Goal: Task Accomplishment & Management: Complete application form

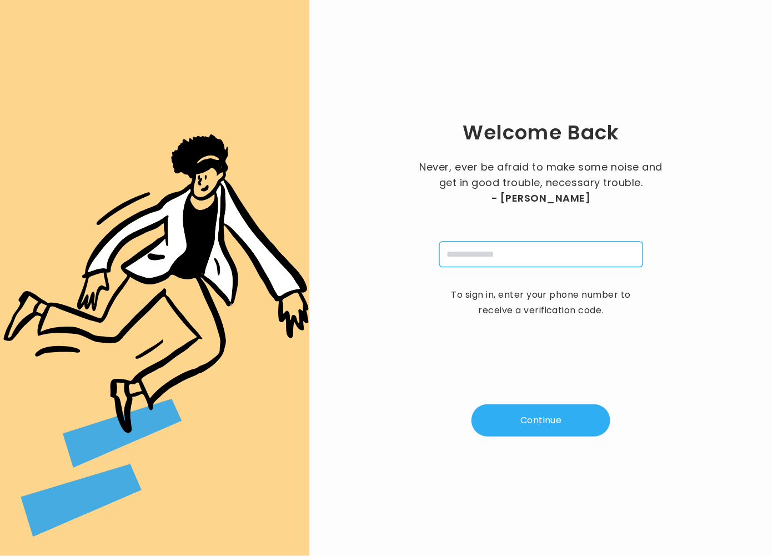
click at [548, 244] on input "tel" at bounding box center [541, 255] width 204 height 26
type input "**********"
drag, startPoint x: 545, startPoint y: 410, endPoint x: 545, endPoint y: 415, distance: 5.6
click at [545, 415] on button "Continue" at bounding box center [540, 420] width 139 height 32
type input "*"
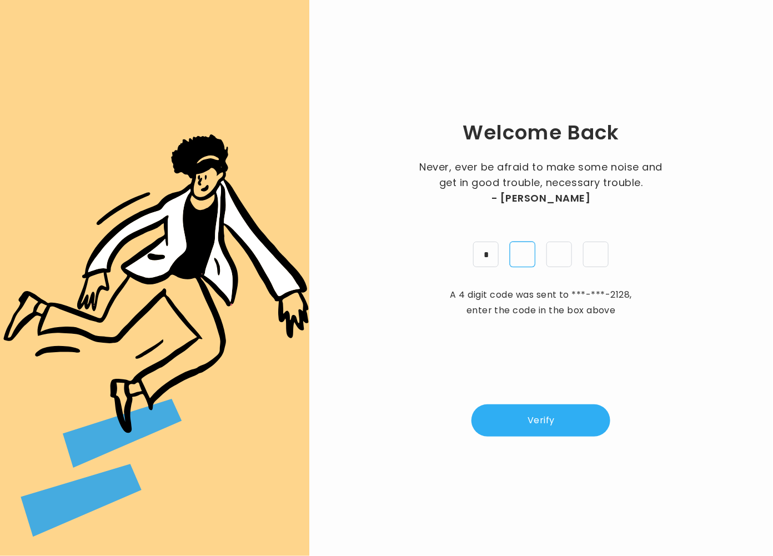
type input "*"
click at [549, 425] on button "Verify" at bounding box center [540, 420] width 139 height 32
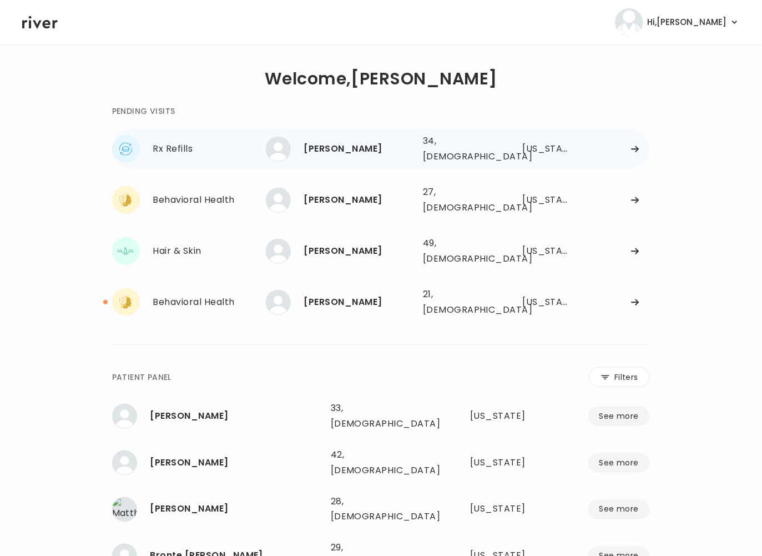
click at [397, 152] on div "Spencer Cole" at bounding box center [359, 149] width 110 height 16
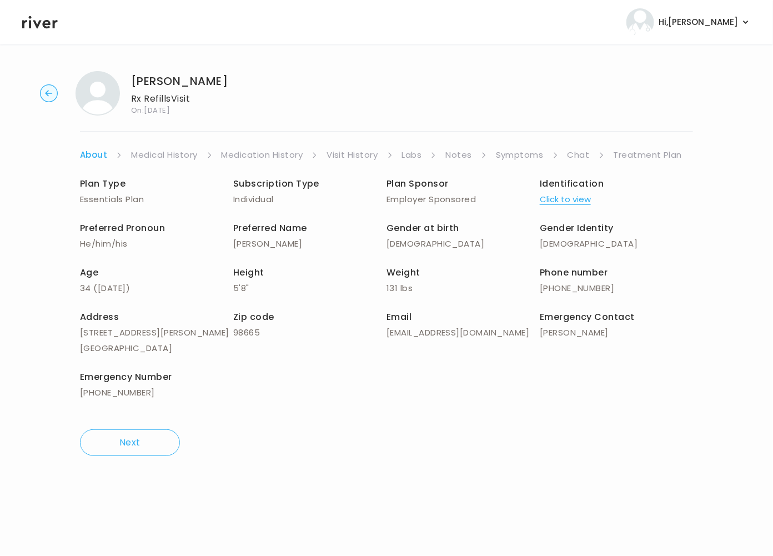
click at [502, 154] on link "Symptoms" at bounding box center [520, 155] width 48 height 16
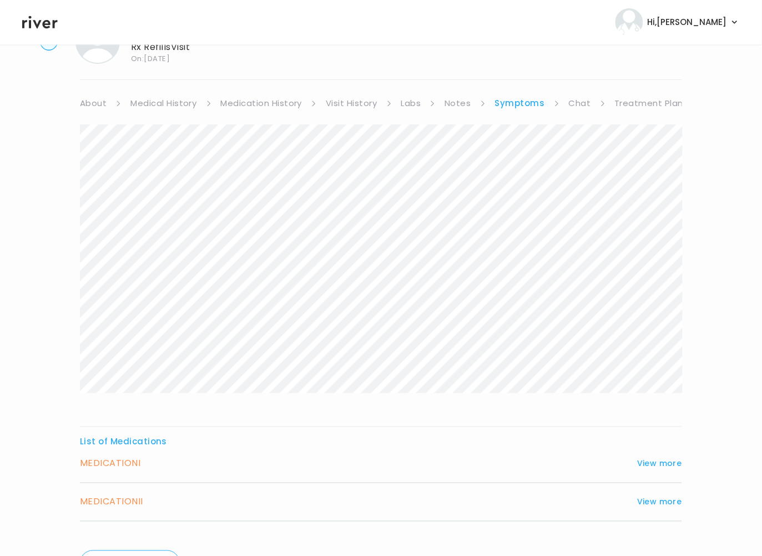
scroll to position [114, 0]
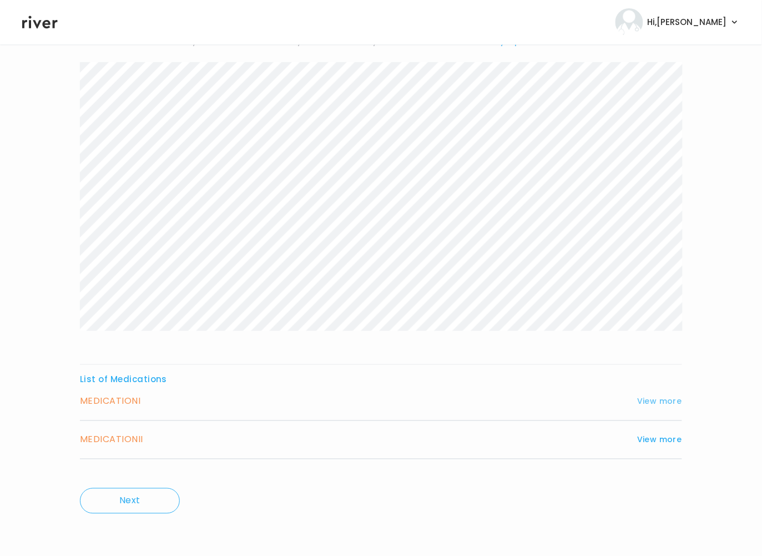
click at [655, 401] on button "View more" at bounding box center [659, 401] width 45 height 13
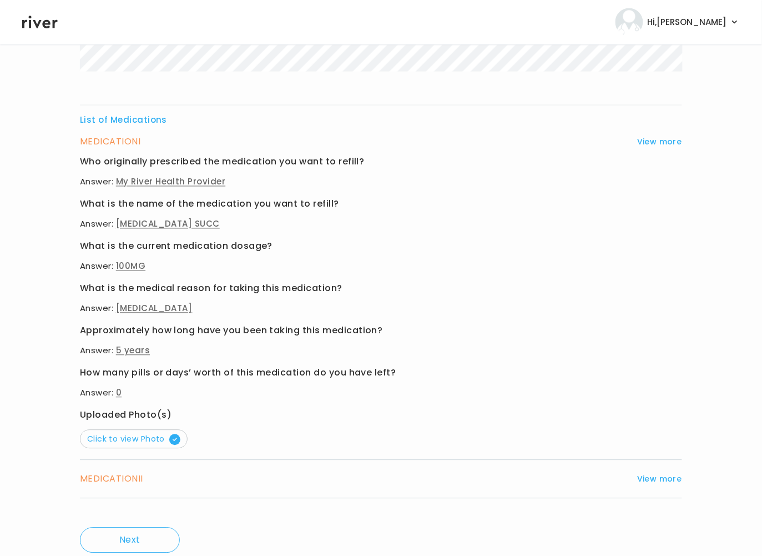
scroll to position [374, 0]
click at [665, 468] on div "MEDICATION II View more Who originally prescribed the medication you want to re…" at bounding box center [381, 479] width 602 height 38
click at [662, 478] on button "View more" at bounding box center [659, 478] width 45 height 13
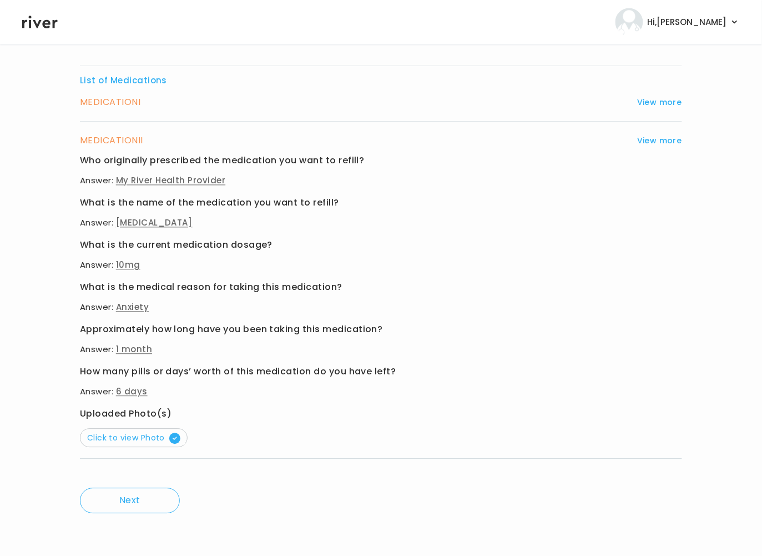
scroll to position [0, 0]
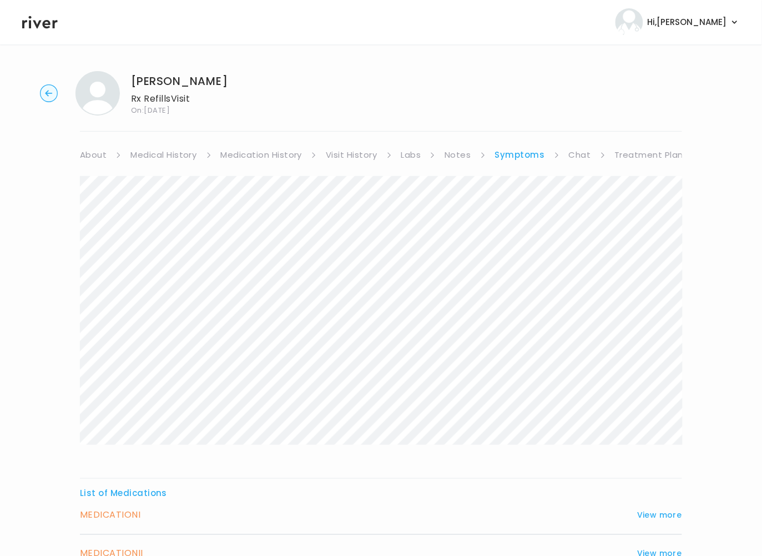
click at [366, 154] on link "Visit History" at bounding box center [351, 155] width 51 height 16
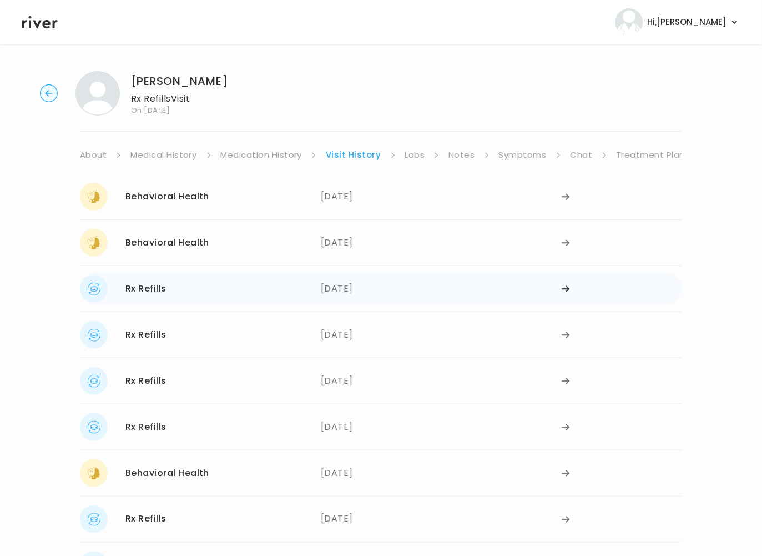
click at [351, 289] on div "08/05/2025" at bounding box center [441, 289] width 241 height 28
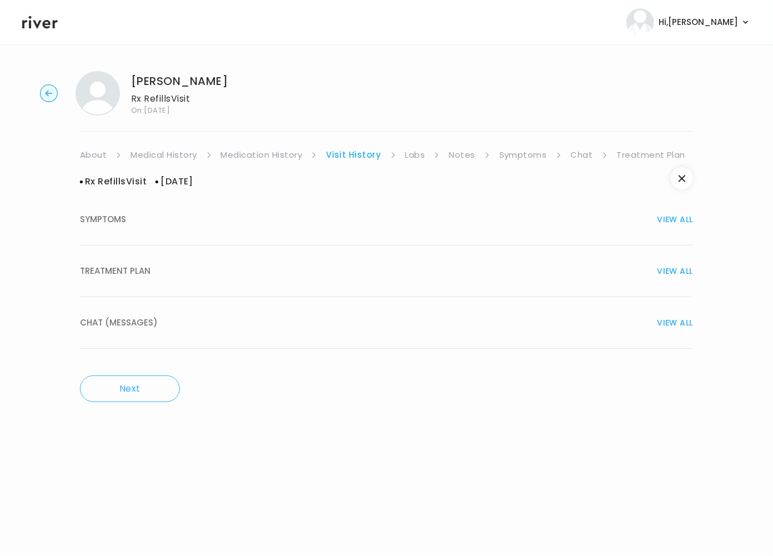
click at [171, 263] on div "TREATMENT PLAN VIEW ALL" at bounding box center [386, 271] width 613 height 16
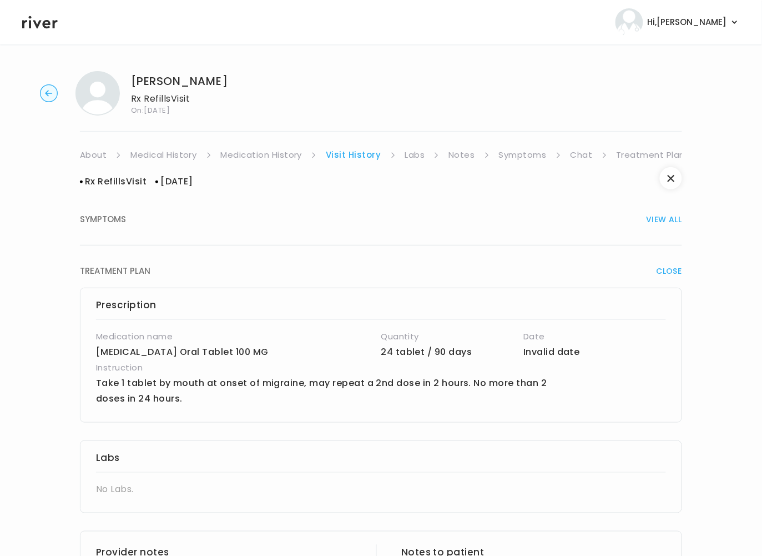
click at [265, 157] on link "Medication History" at bounding box center [262, 155] width 82 height 16
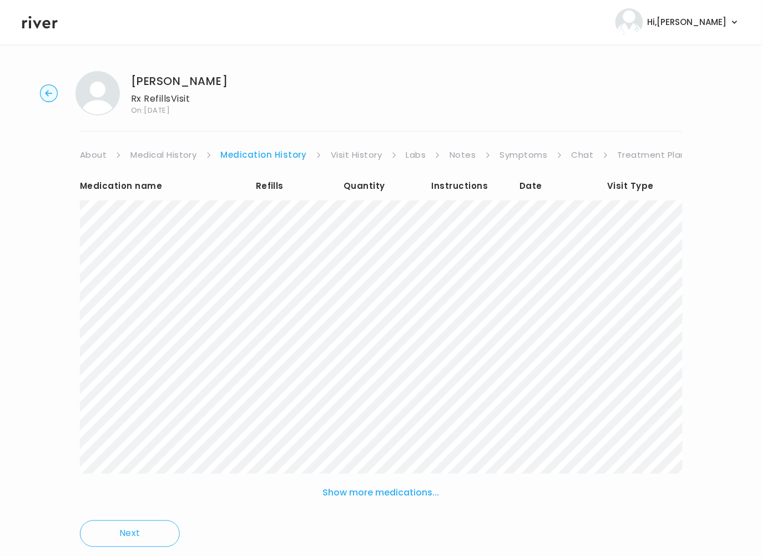
click at [350, 154] on link "Visit History" at bounding box center [356, 155] width 51 height 16
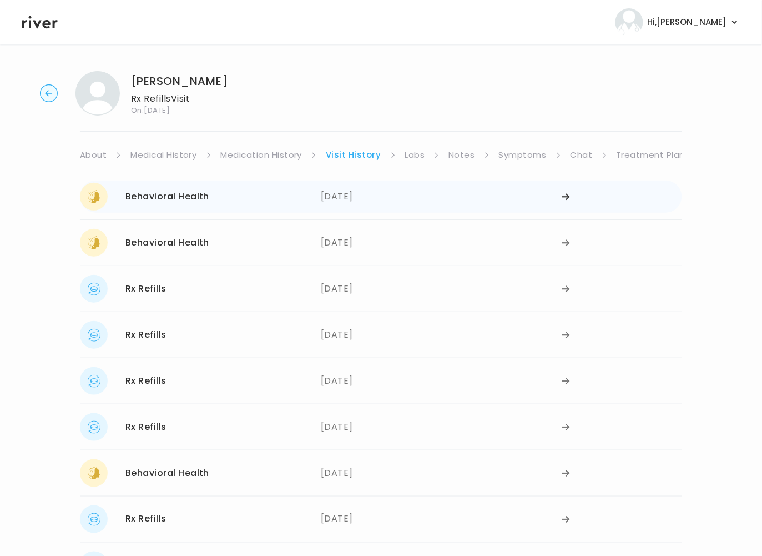
click at [348, 195] on div "08/27/2025" at bounding box center [441, 197] width 241 height 28
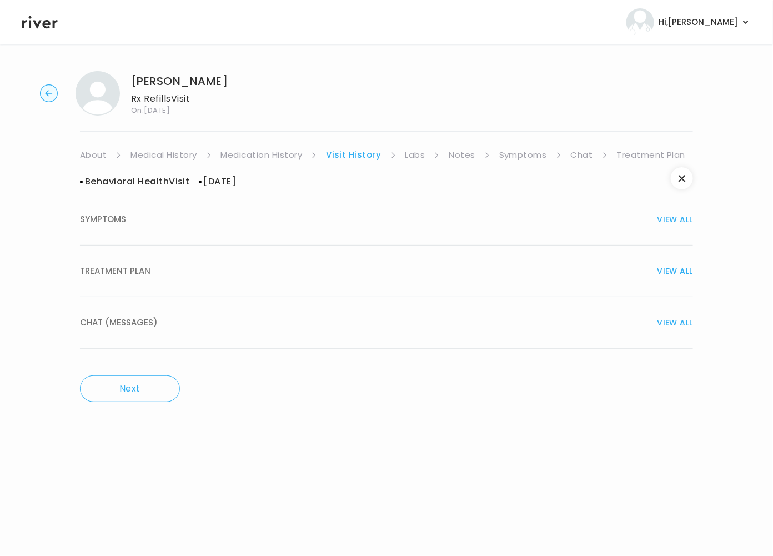
click at [182, 275] on div "TREATMENT PLAN VIEW ALL" at bounding box center [386, 271] width 613 height 16
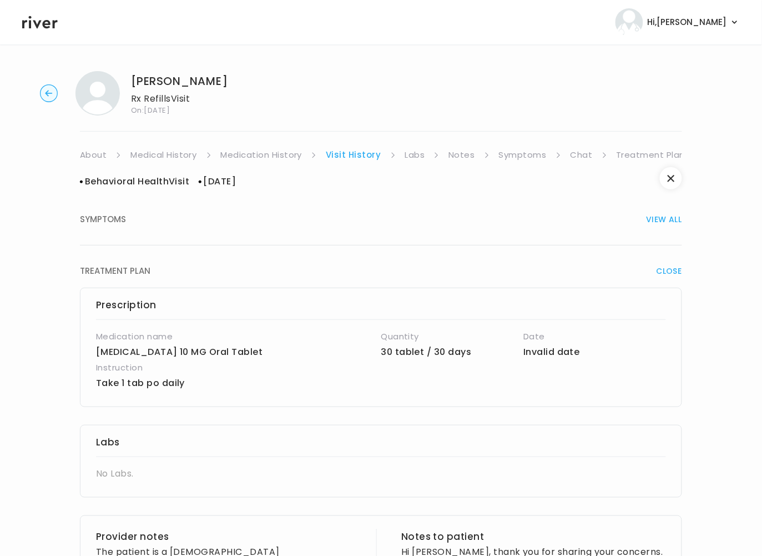
click at [490, 167] on div "Behavioral Health Visit 08/27/2025 SYMPTOMS VIEW ALL TREATMENT PLAN CLOSE Presc…" at bounding box center [381, 520] width 602 height 715
click at [353, 158] on link "Visit History" at bounding box center [353, 155] width 55 height 16
click at [406, 153] on link "Labs" at bounding box center [415, 155] width 20 height 16
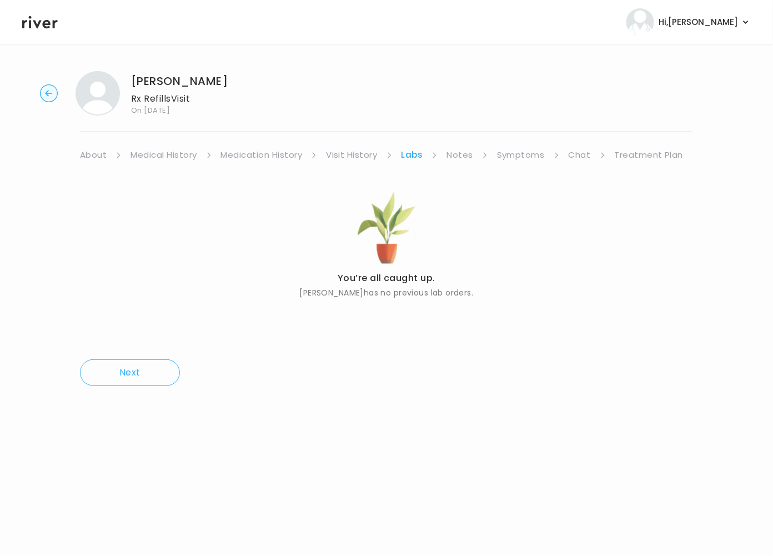
click at [504, 155] on link "Symptoms" at bounding box center [521, 155] width 48 height 16
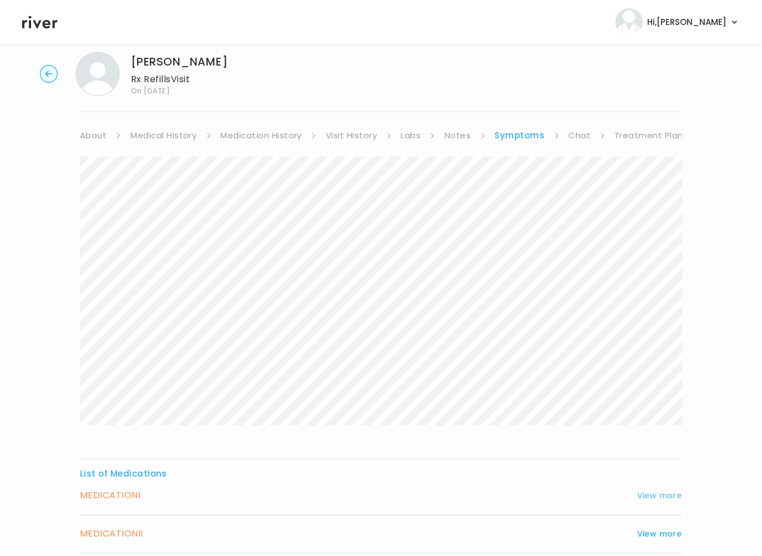
scroll to position [20, 0]
click at [672, 498] on button "View more" at bounding box center [659, 495] width 45 height 13
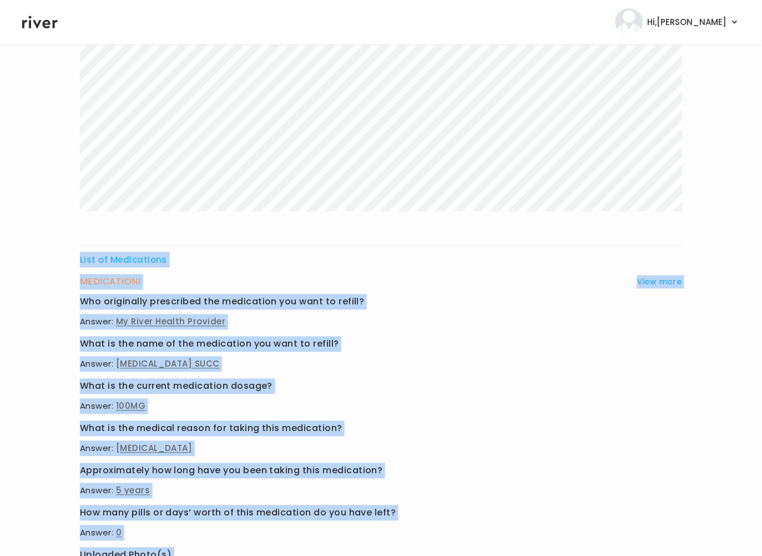
scroll to position [328, 0]
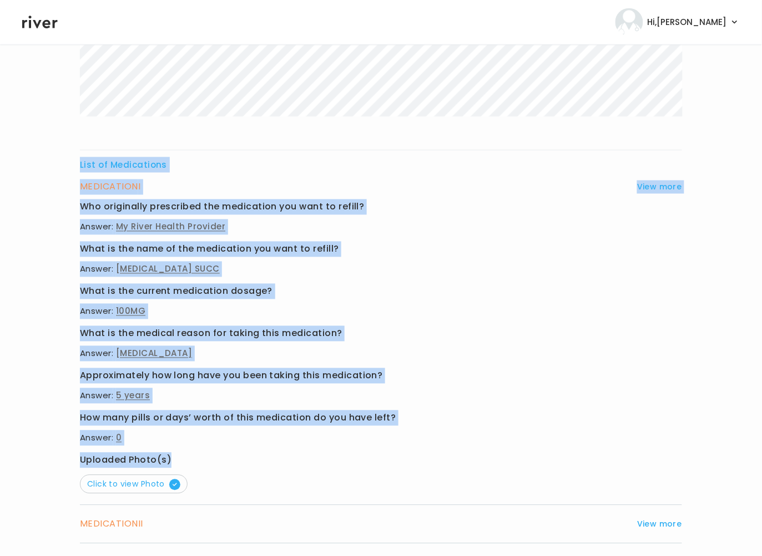
click at [272, 459] on div "List of Medications MEDICATION I View more Who originally prescribed the medica…" at bounding box center [381, 203] width 602 height 711
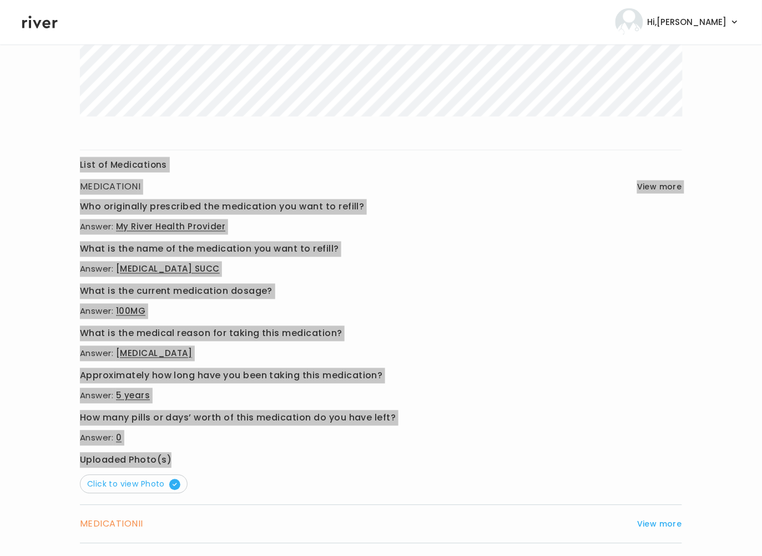
scroll to position [413, 0]
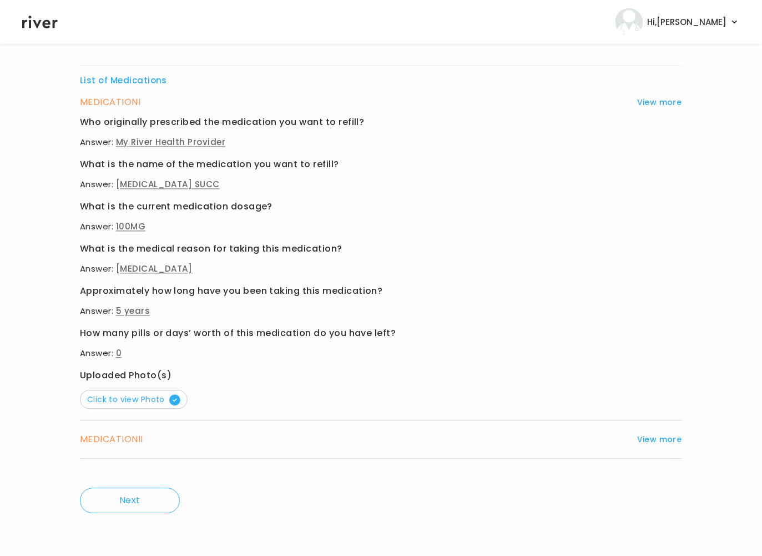
click at [134, 440] on h3 "MEDICATION II" at bounding box center [111, 440] width 63 height 16
click at [650, 439] on button "View more" at bounding box center [659, 439] width 45 height 13
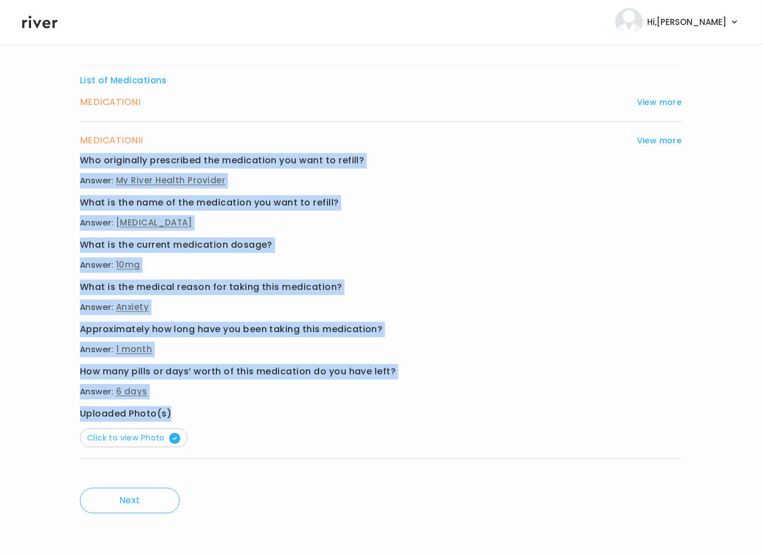
drag, startPoint x: 78, startPoint y: 159, endPoint x: 238, endPoint y: 410, distance: 298.0
click at [238, 410] on div "Spencer Cole Rx Refills Visit On: 22 Sep 2025 About Medical History Medication …" at bounding box center [381, 94] width 762 height 888
copy div "Who originally prescribed the medication you want to refill? Answer: My River H…"
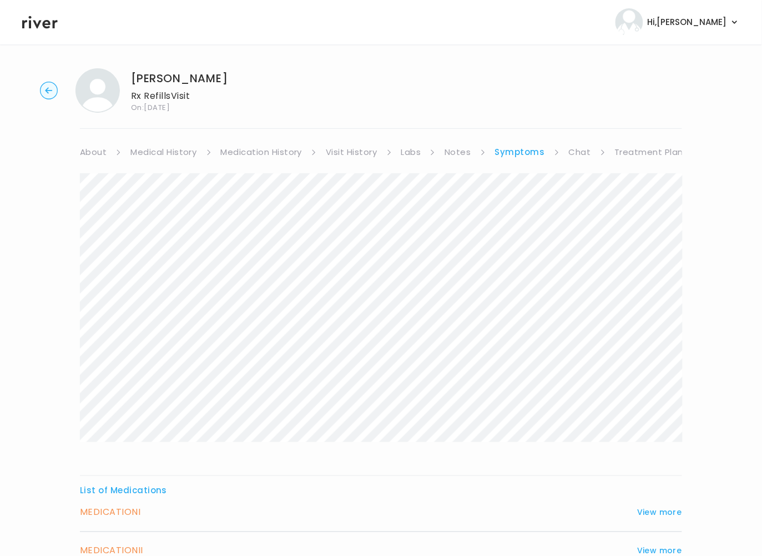
scroll to position [0, 0]
click at [631, 152] on link "Treatment Plan" at bounding box center [649, 155] width 69 height 16
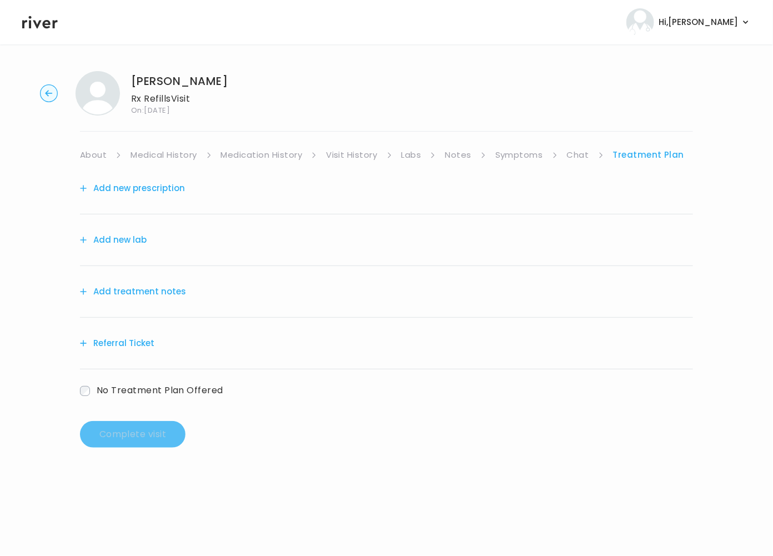
click at [136, 288] on button "Add treatment notes" at bounding box center [133, 292] width 106 height 16
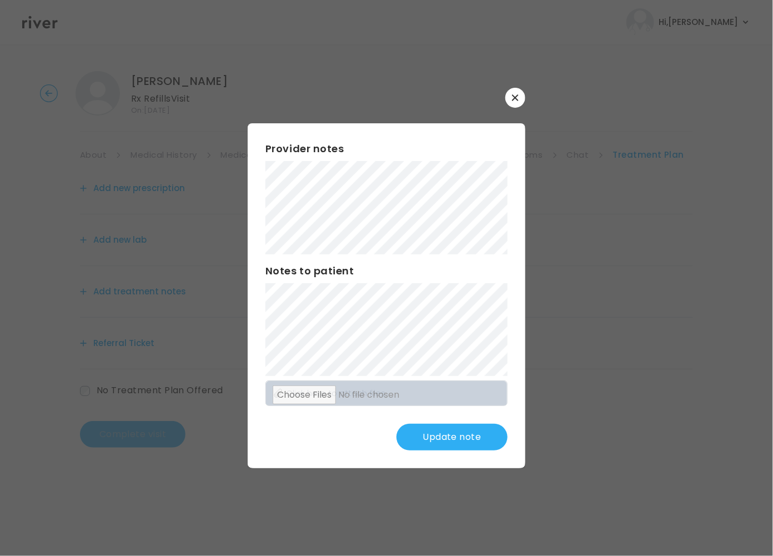
click at [440, 440] on button "Update note" at bounding box center [451, 437] width 111 height 27
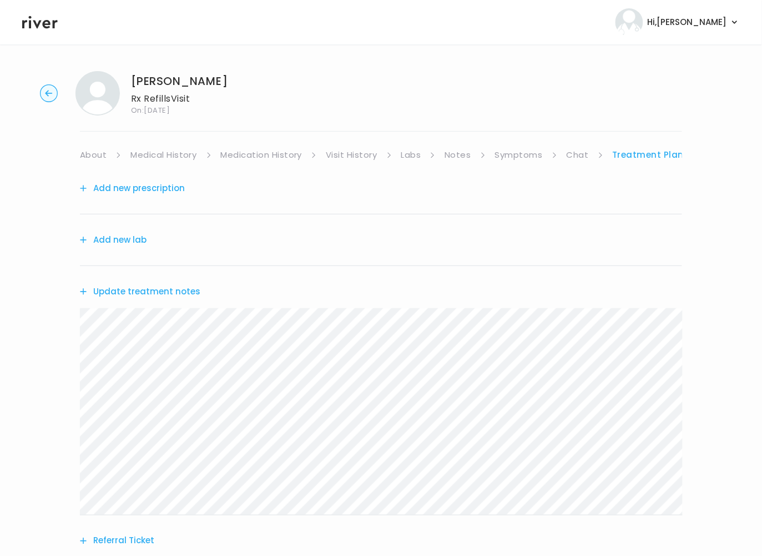
click at [152, 186] on button "Add new prescription" at bounding box center [132, 188] width 105 height 16
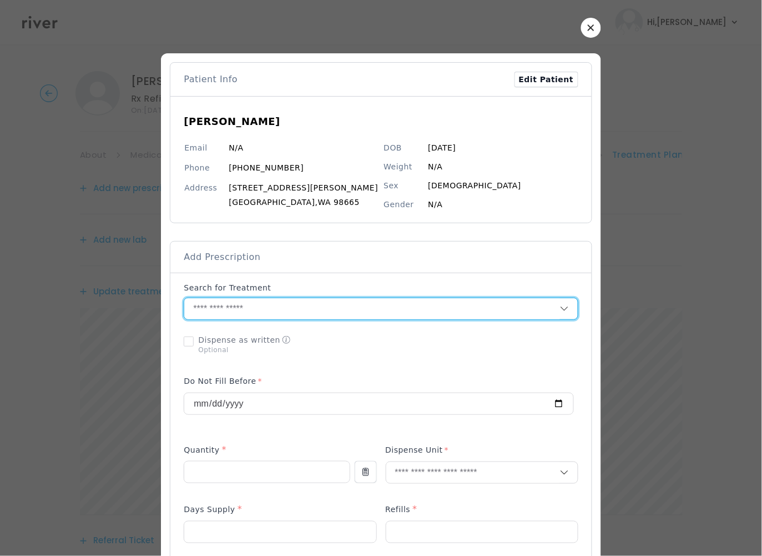
click at [261, 307] on input "text" at bounding box center [371, 308] width 375 height 21
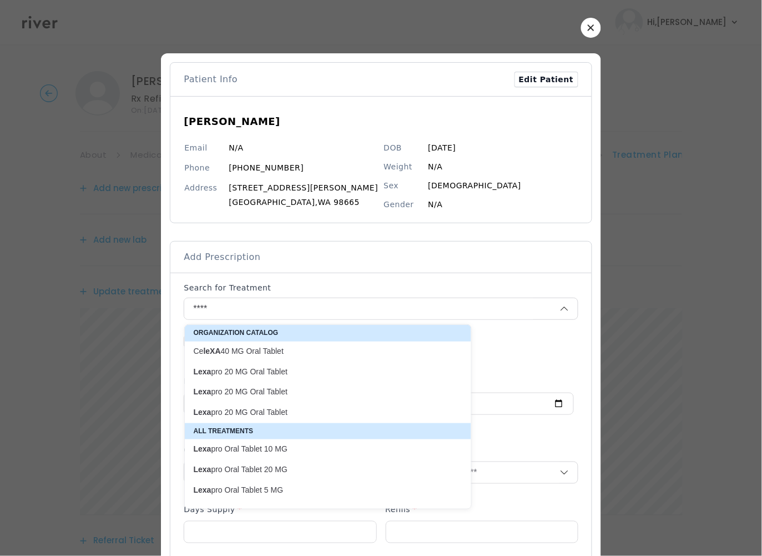
click at [253, 450] on p "Lexa pro Oral Tablet 10 MG" at bounding box center [321, 449] width 255 height 11
type input "**********"
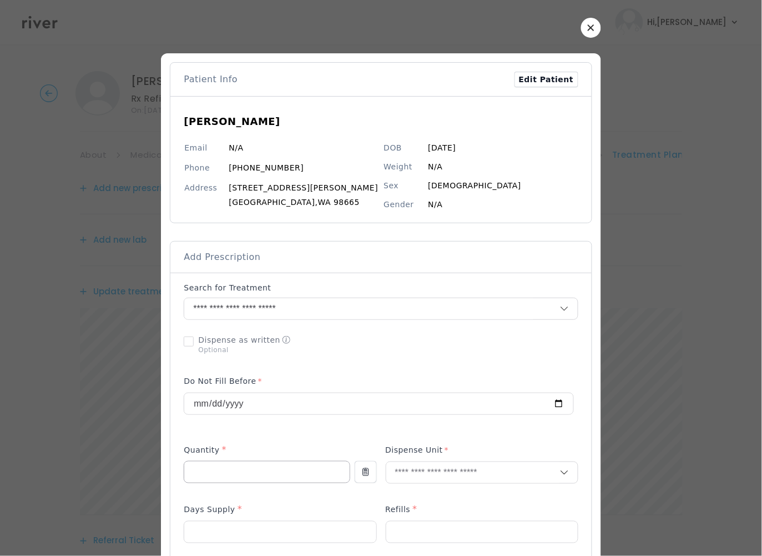
click at [280, 465] on input "number" at bounding box center [266, 471] width 165 height 21
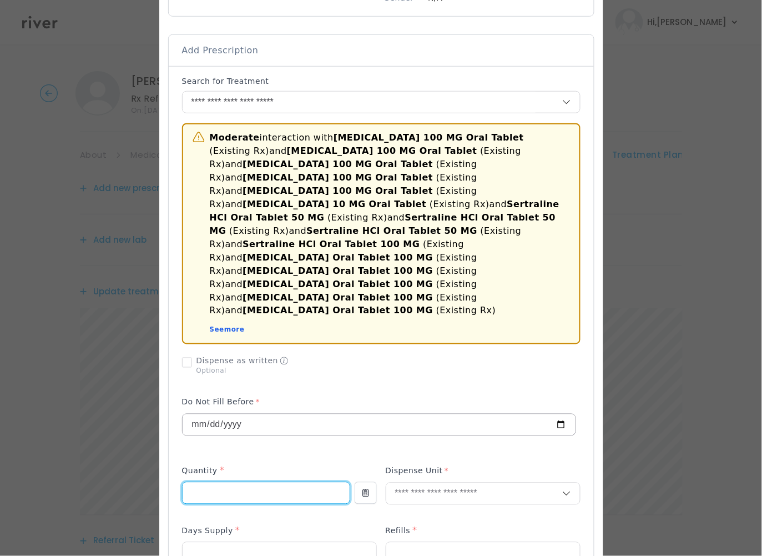
scroll to position [209, 0]
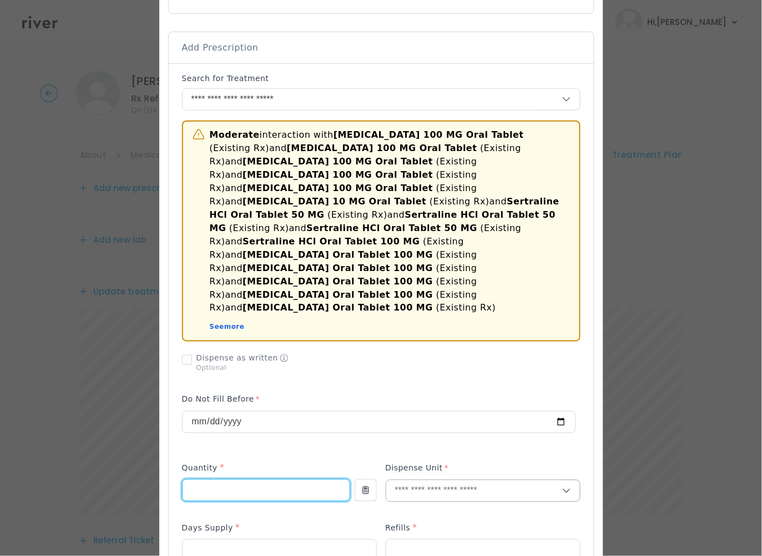
type input "**"
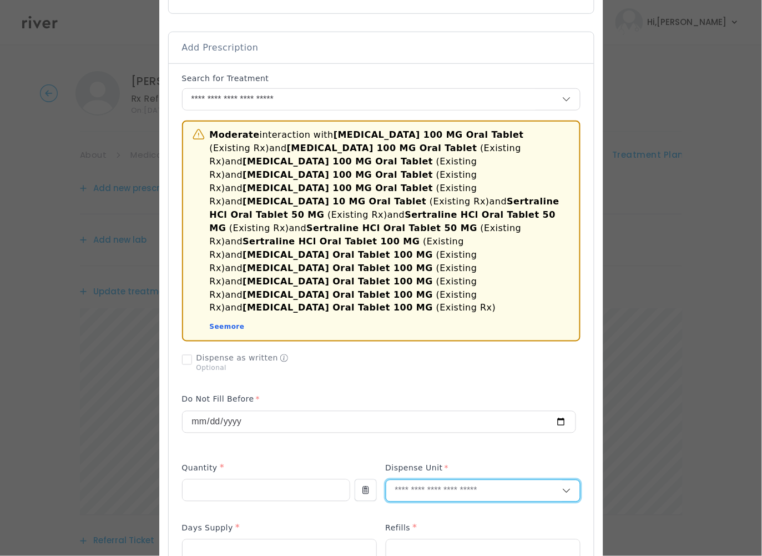
click at [430, 480] on input "text" at bounding box center [474, 490] width 176 height 21
type input "**"
click at [416, 481] on p "Tablet" at bounding box center [482, 488] width 163 height 16
click at [267, 540] on input "number" at bounding box center [280, 550] width 194 height 21
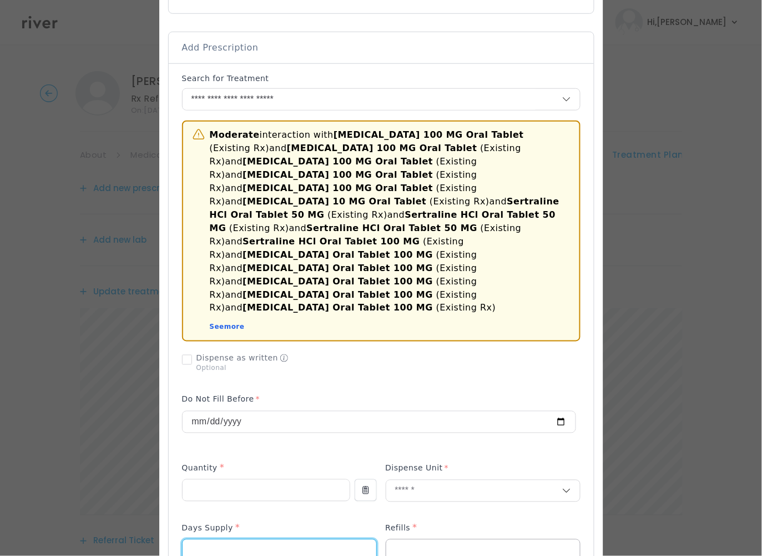
type input "**"
click at [410, 540] on input "number" at bounding box center [483, 550] width 194 height 21
type input "*"
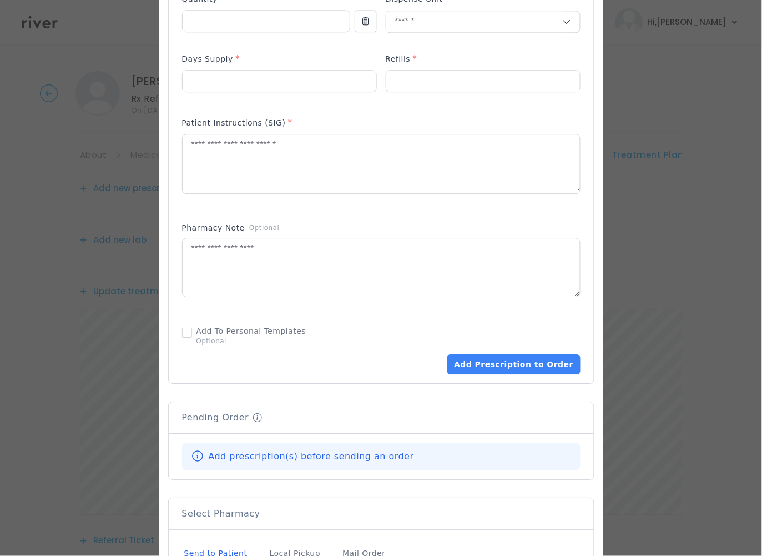
scroll to position [703, 0]
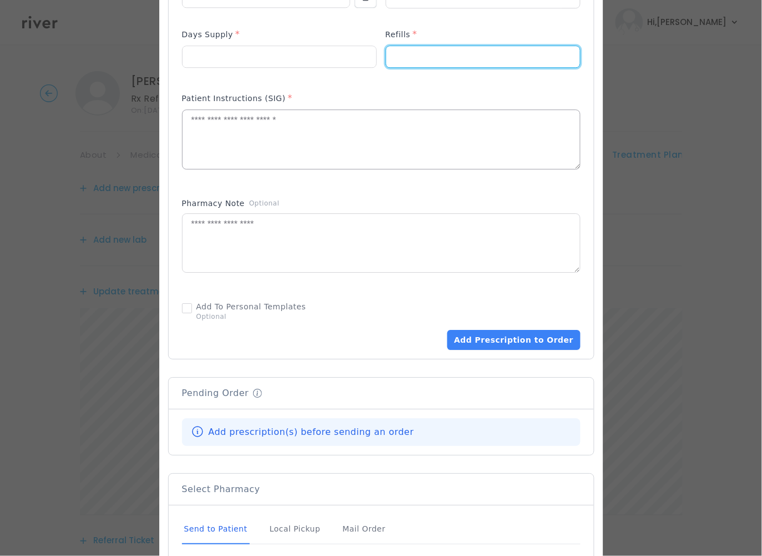
click at [269, 110] on textarea at bounding box center [382, 139] width 398 height 59
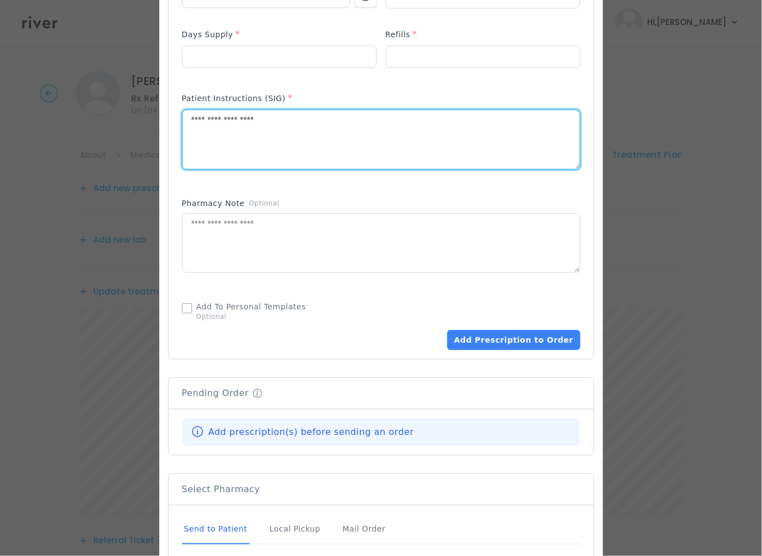
type textarea "**********"
click at [185, 303] on span at bounding box center [187, 308] width 10 height 10
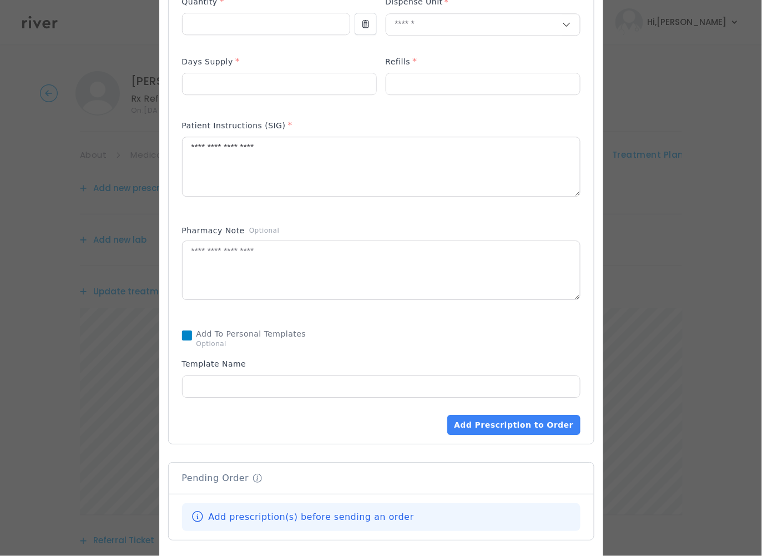
scroll to position [674, 0]
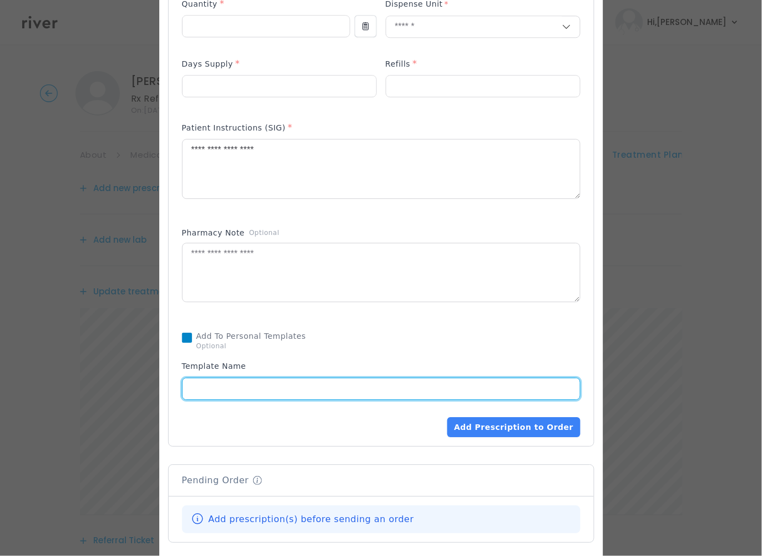
click at [230, 378] on input "text" at bounding box center [382, 388] width 398 height 21
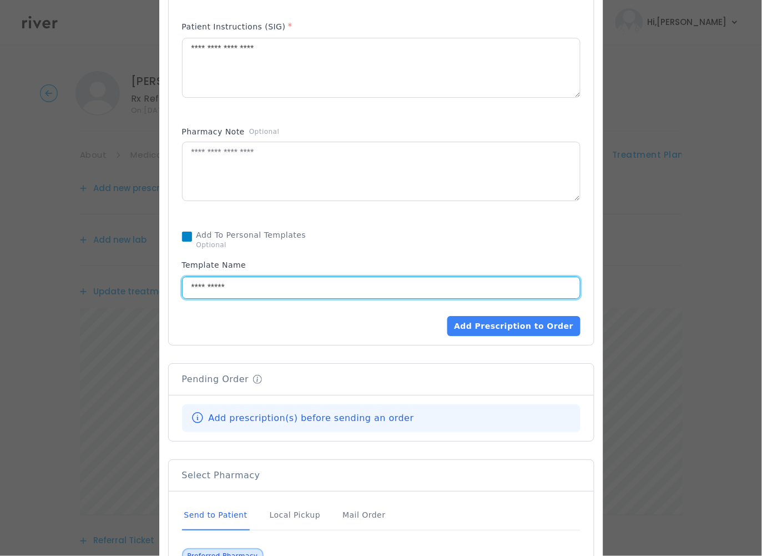
scroll to position [828, 0]
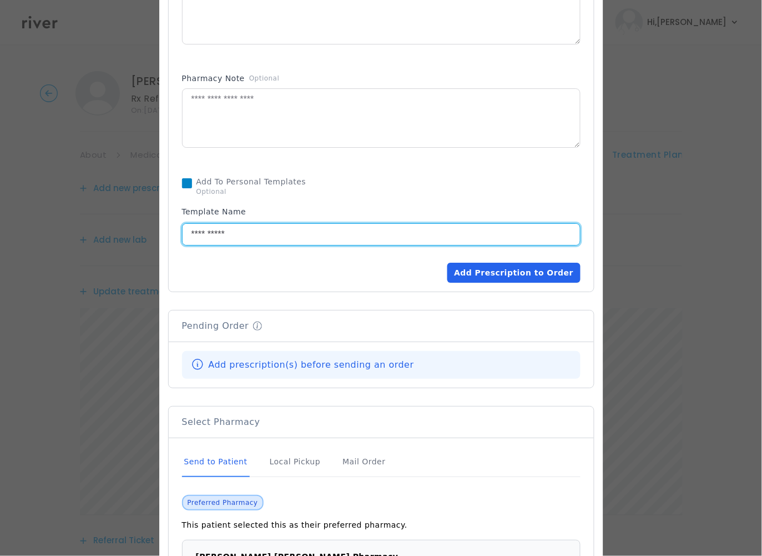
type input "**********"
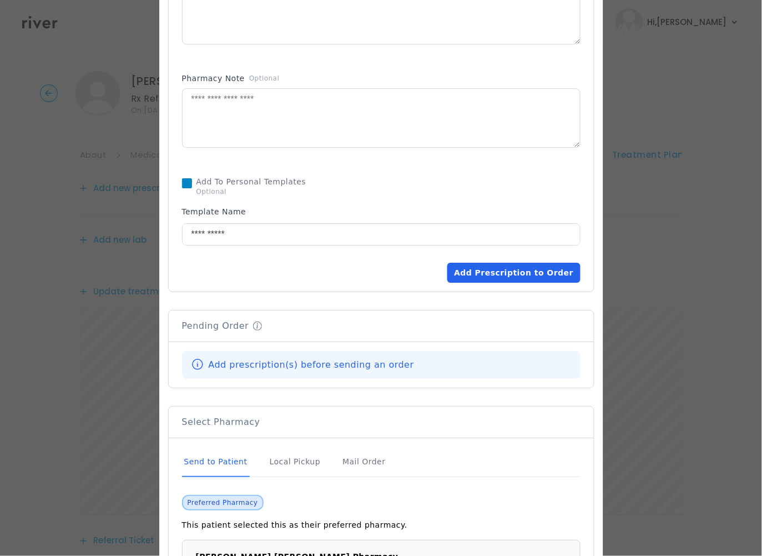
click at [515, 263] on button "Add Prescription to Order" at bounding box center [514, 273] width 133 height 20
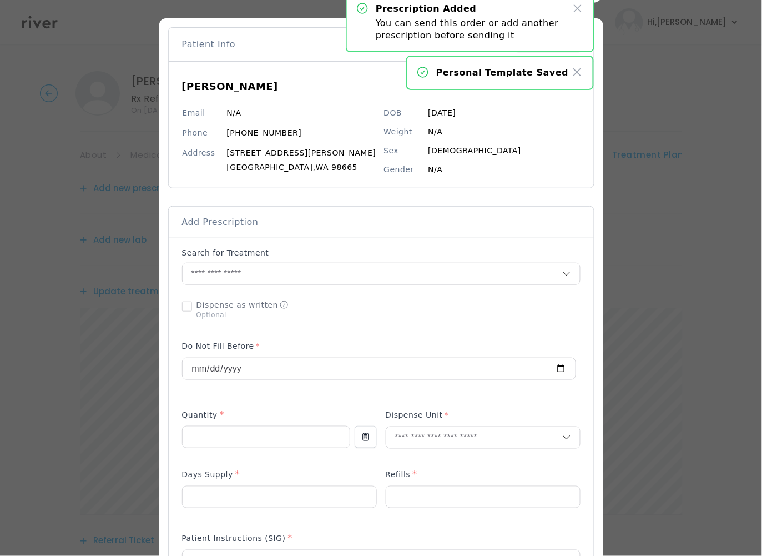
scroll to position [34, 0]
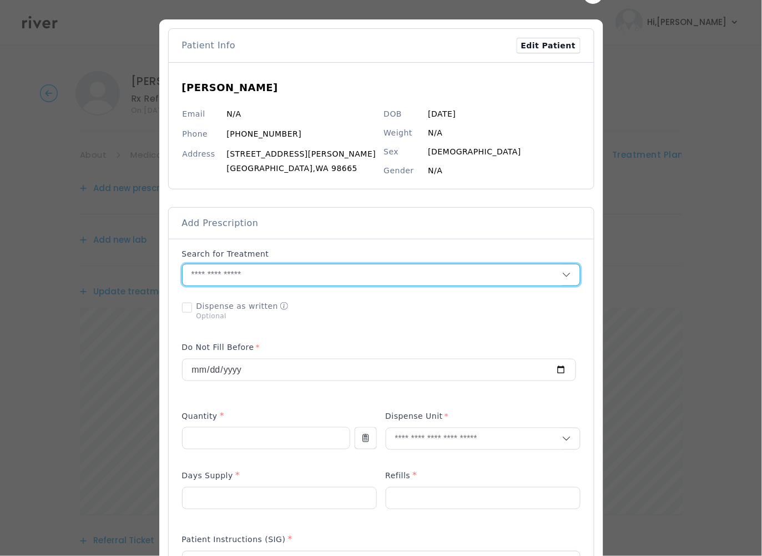
click at [284, 275] on input "text" at bounding box center [373, 274] width 380 height 21
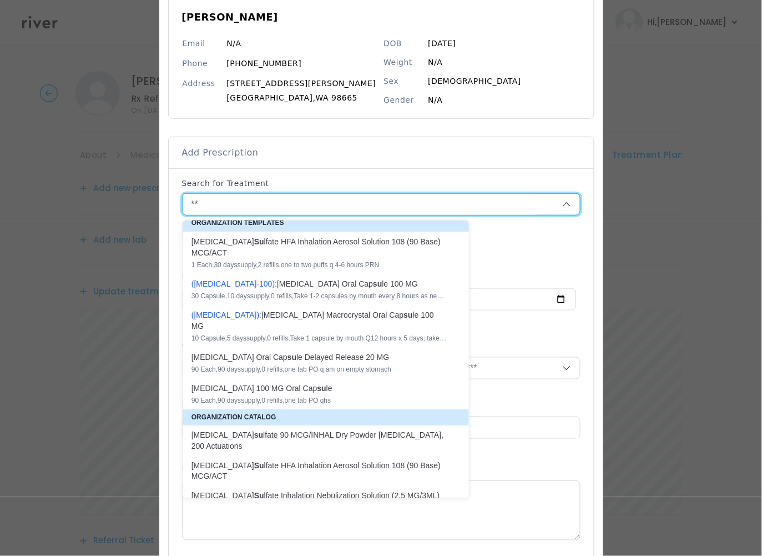
scroll to position [0, 0]
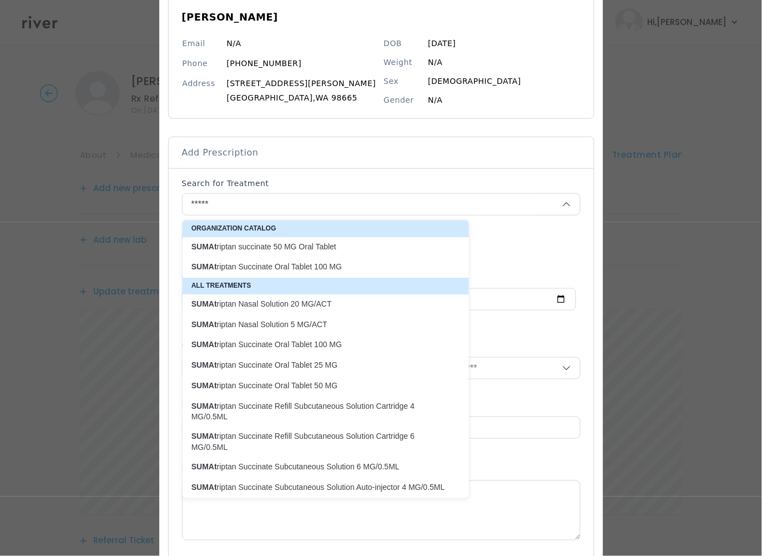
click at [344, 268] on p "SUMAt riptan Succinate Oral Tablet 100 MG" at bounding box center [319, 267] width 255 height 11
type input "**********"
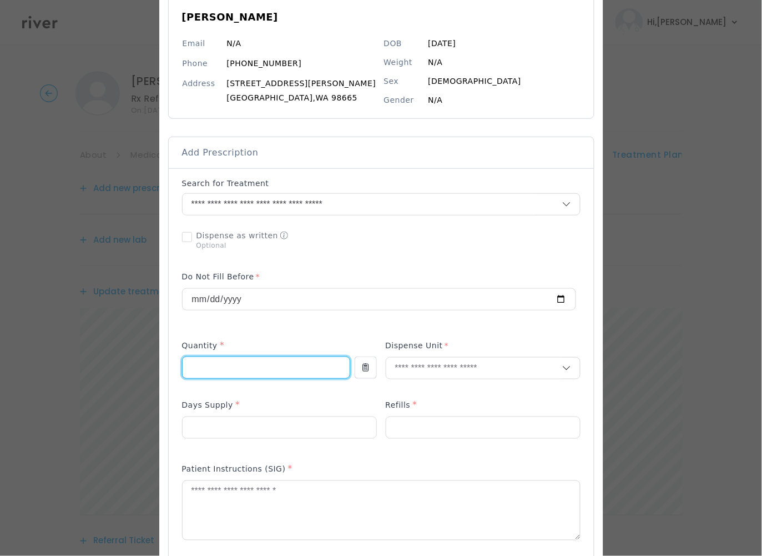
click at [300, 367] on input "number" at bounding box center [266, 367] width 167 height 21
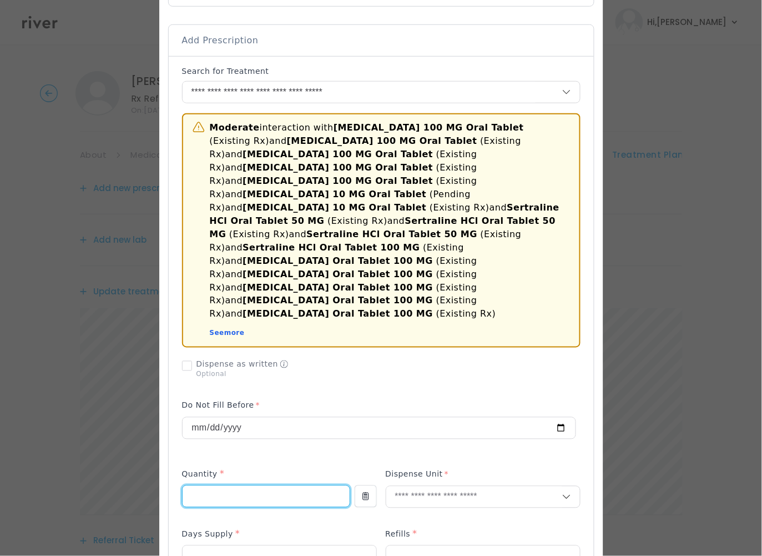
scroll to position [228, 0]
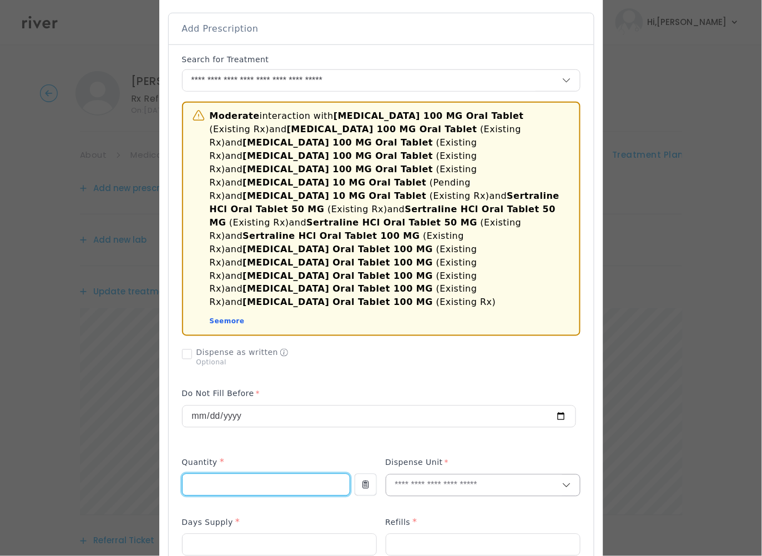
type input "**"
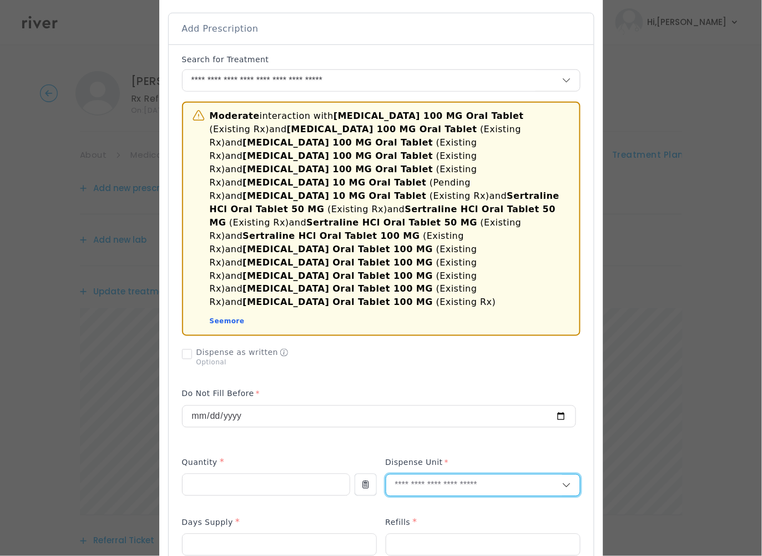
click at [451, 475] on input "text" at bounding box center [474, 485] width 176 height 21
type input "**"
click at [454, 464] on p "Tablet" at bounding box center [482, 469] width 163 height 16
click at [254, 555] on p at bounding box center [279, 563] width 195 height 12
click at [254, 534] on input "number" at bounding box center [280, 544] width 194 height 21
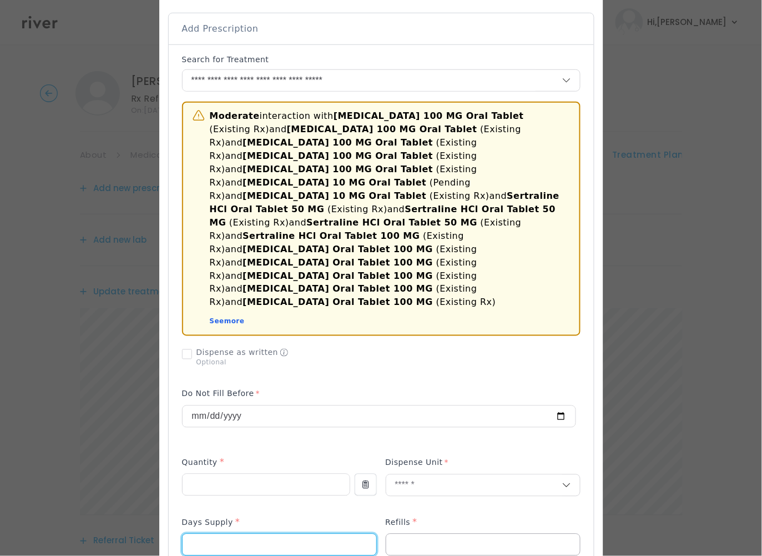
type input "**"
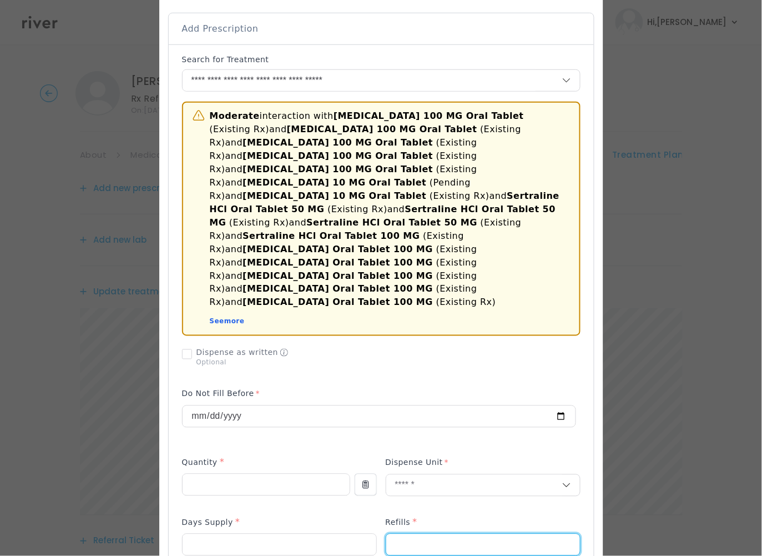
click at [463, 534] on input "number" at bounding box center [483, 544] width 194 height 21
type input "*"
click at [529, 516] on div "Refills *" at bounding box center [483, 525] width 195 height 18
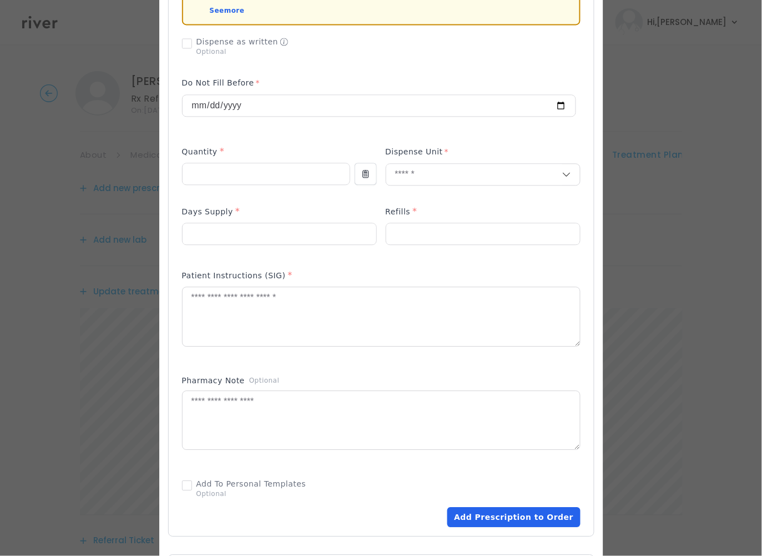
scroll to position [597, 0]
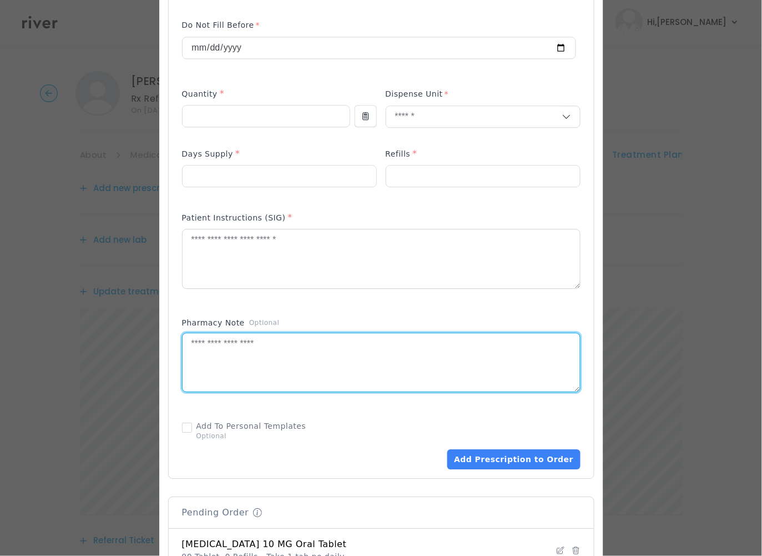
click at [351, 333] on textarea at bounding box center [382, 362] width 398 height 59
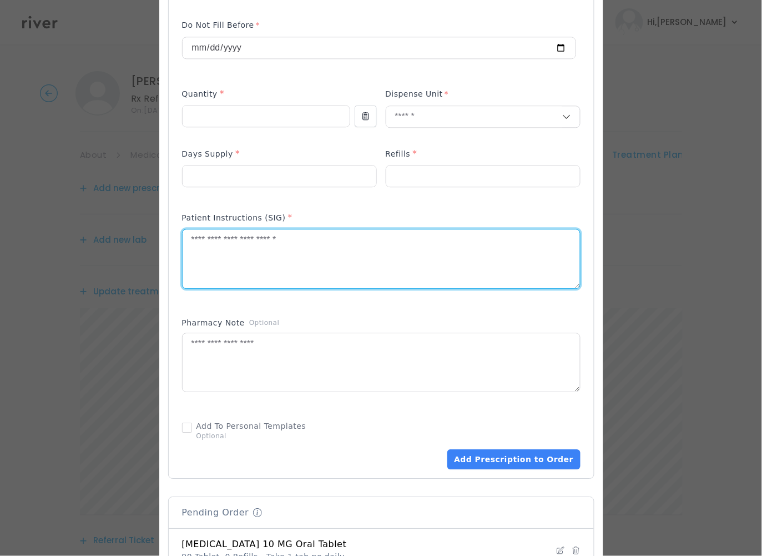
click at [357, 229] on textarea at bounding box center [382, 258] width 398 height 59
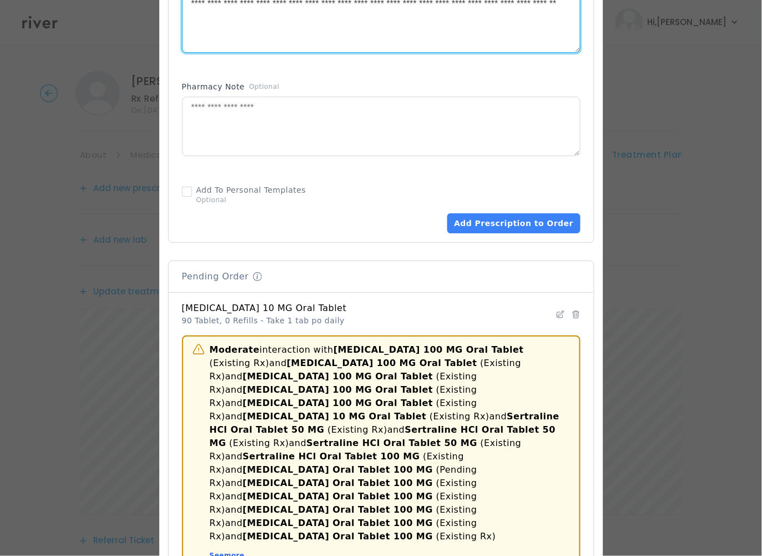
scroll to position [833, 0]
type textarea "**********"
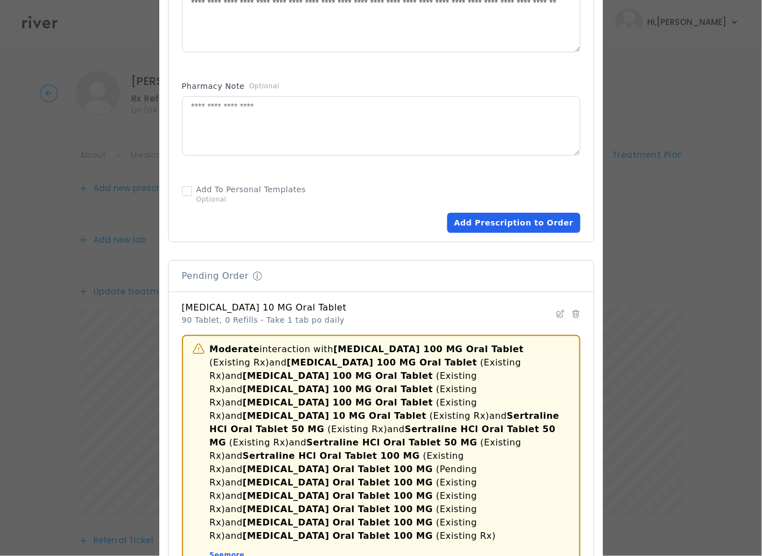
click at [506, 213] on button "Add Prescription to Order" at bounding box center [514, 223] width 133 height 20
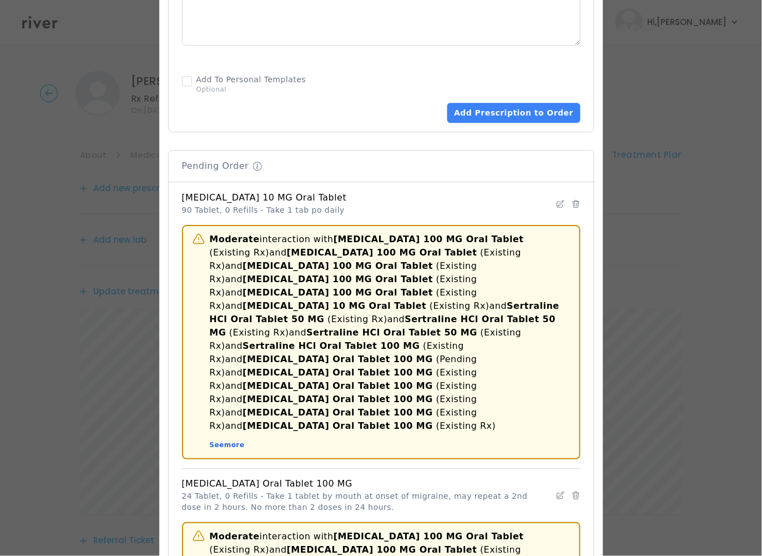
scroll to position [1119, 0]
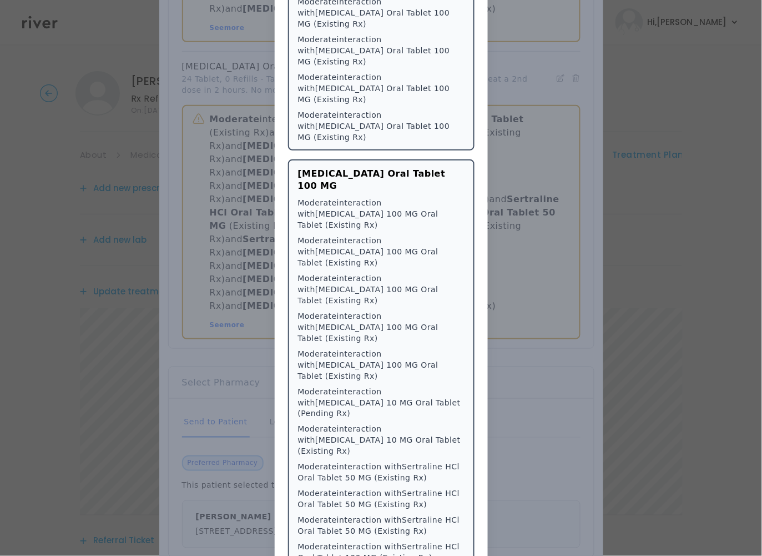
scroll to position [6555, 0]
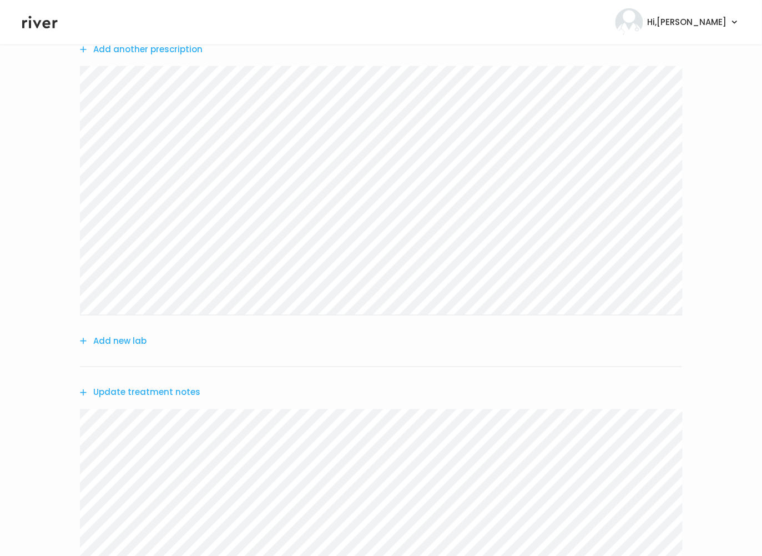
scroll to position [87, 0]
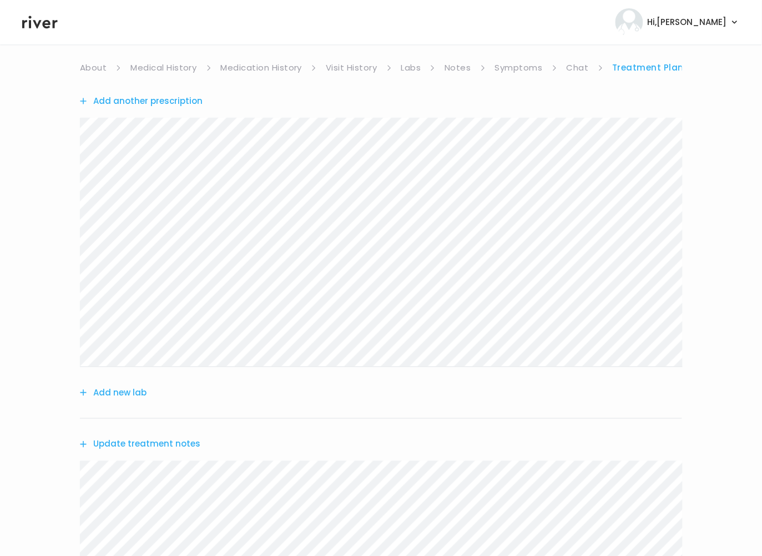
click at [94, 64] on link "About" at bounding box center [93, 68] width 27 height 16
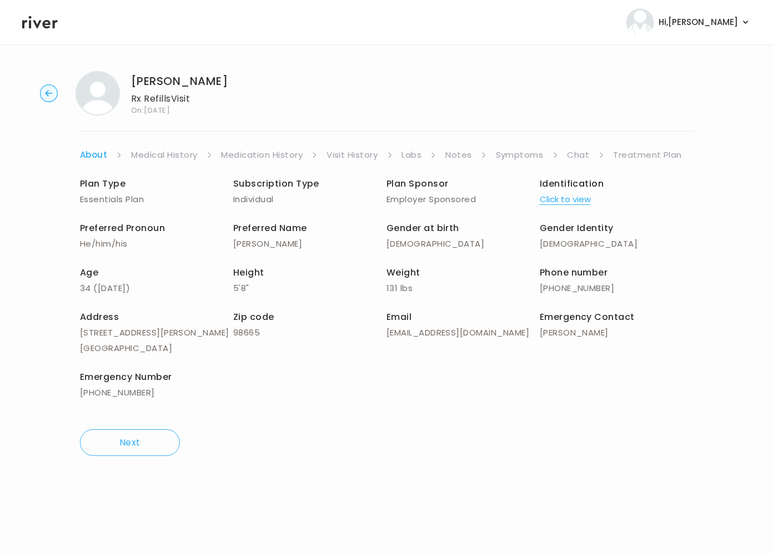
click at [649, 151] on link "Treatment Plan" at bounding box center [648, 155] width 69 height 16
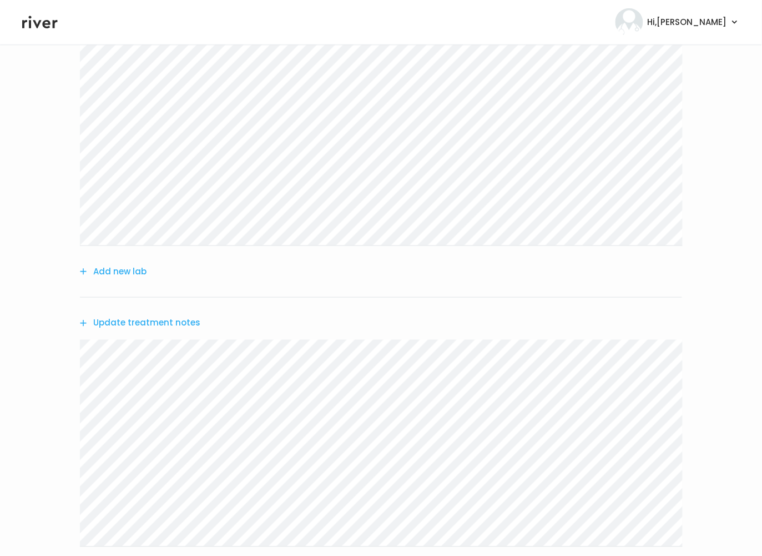
scroll to position [252, 0]
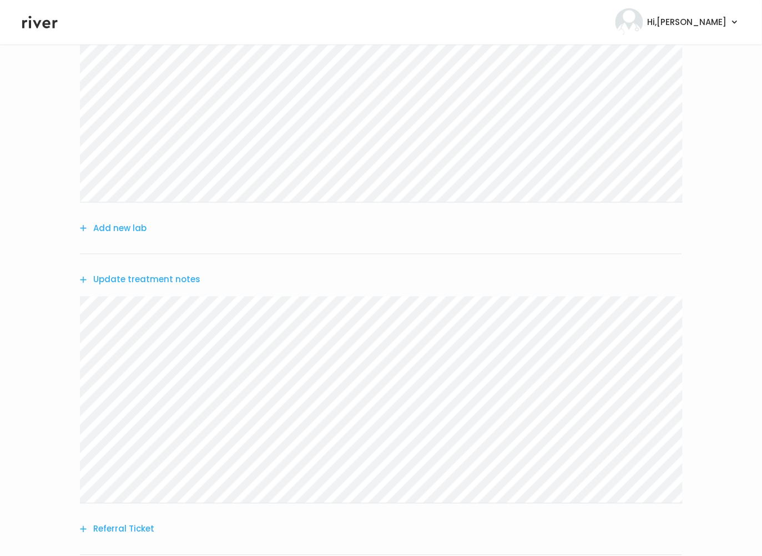
click at [143, 283] on button "Update treatment notes" at bounding box center [140, 280] width 120 height 16
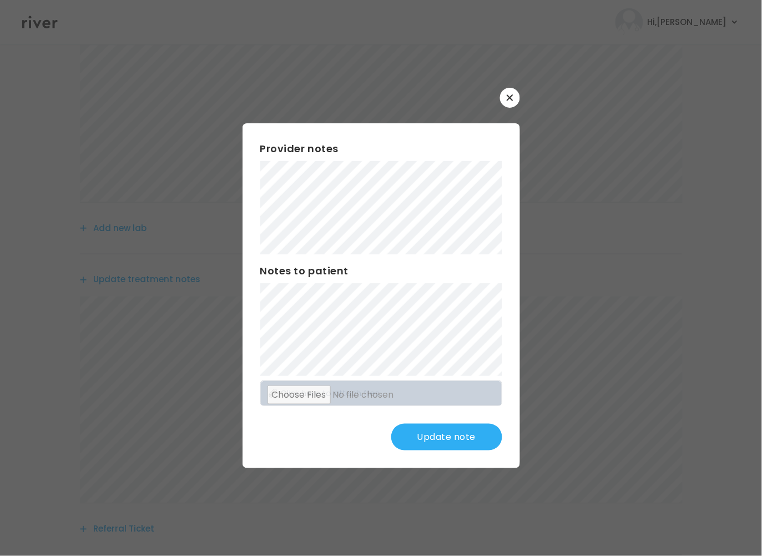
click at [437, 453] on div "Provider notes Notes to patient Click here to attach files Update note" at bounding box center [382, 295] width 278 height 345
drag, startPoint x: 441, startPoint y: 440, endPoint x: 441, endPoint y: 432, distance: 8.3
click at [442, 440] on button "Update note" at bounding box center [446, 437] width 111 height 27
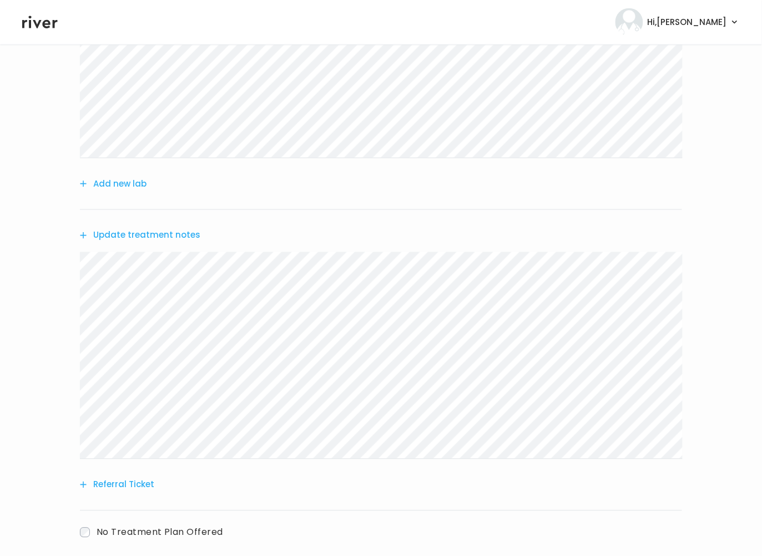
scroll to position [356, 0]
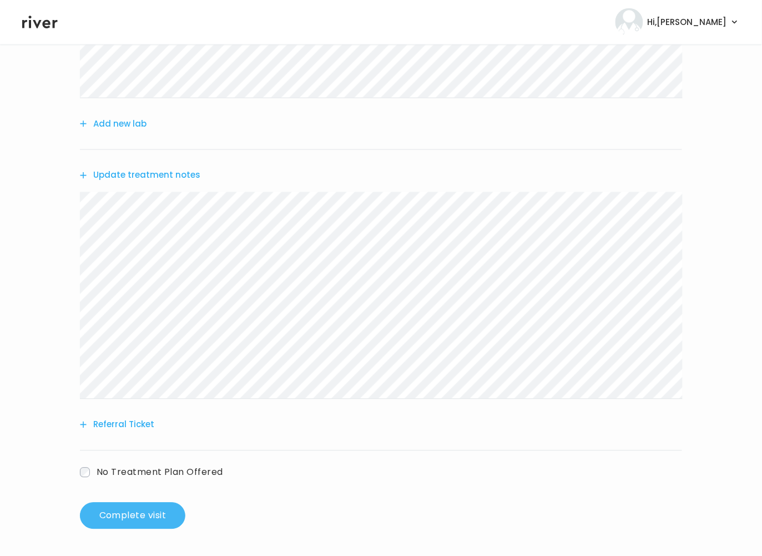
click at [155, 525] on button "Complete visit" at bounding box center [132, 515] width 105 height 27
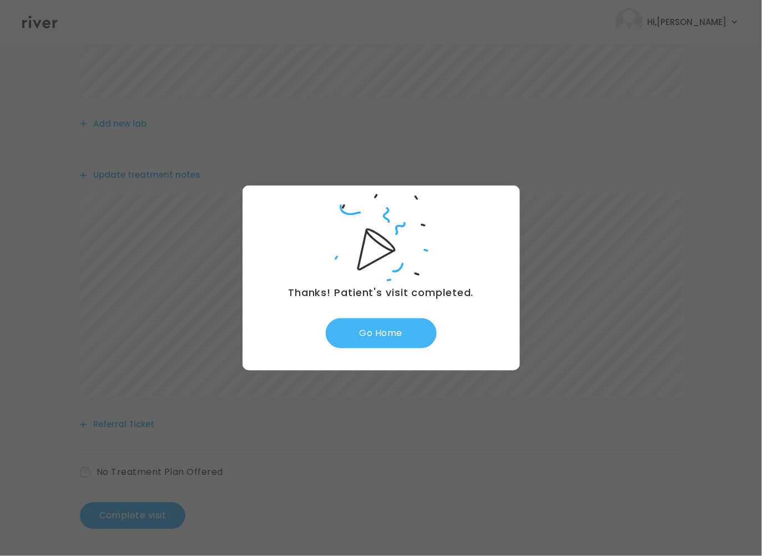
click at [391, 325] on button "Go Home" at bounding box center [381, 333] width 111 height 30
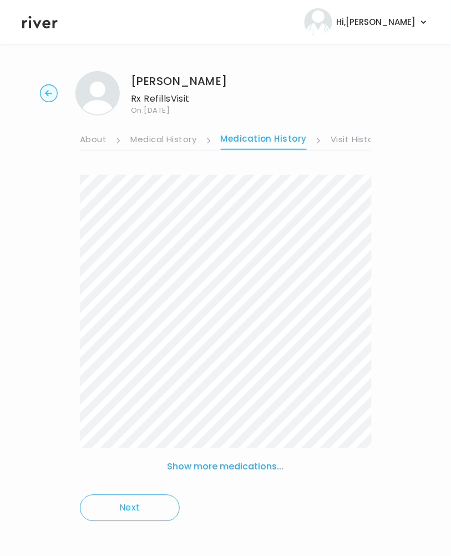
click at [359, 141] on link "Visit History" at bounding box center [356, 141] width 51 height 18
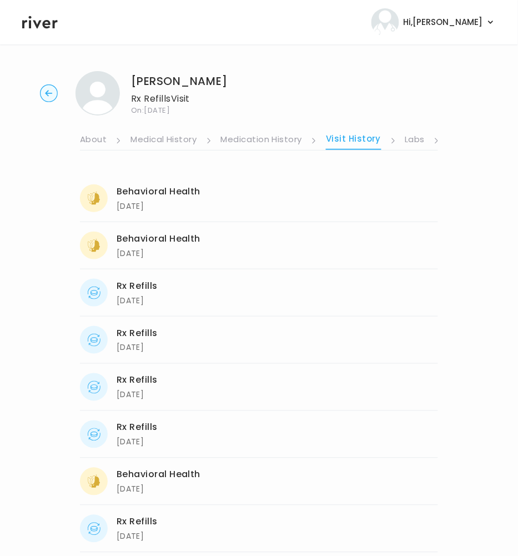
click at [414, 138] on link "Labs" at bounding box center [415, 141] width 20 height 18
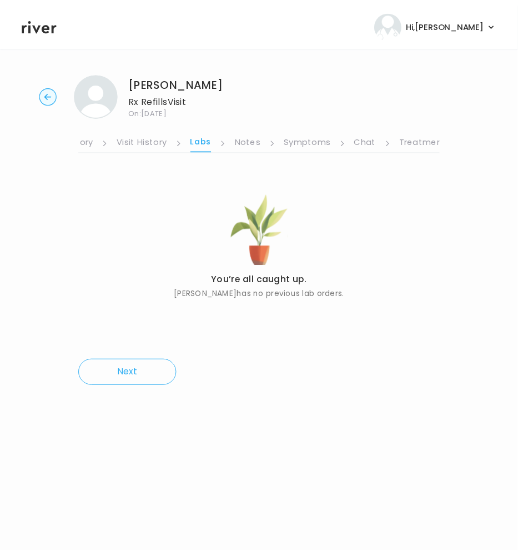
scroll to position [0, 229]
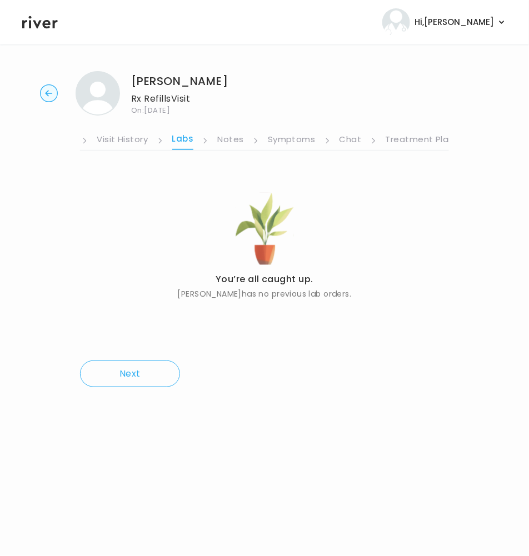
click at [419, 141] on link "Treatment Plan" at bounding box center [419, 141] width 69 height 18
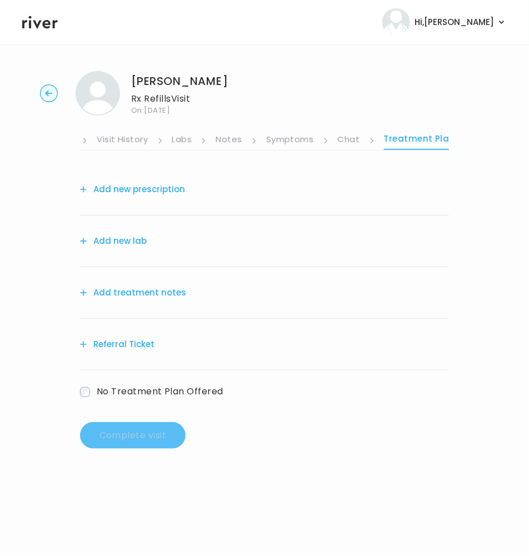
click at [124, 291] on button "Add treatment notes" at bounding box center [133, 293] width 106 height 16
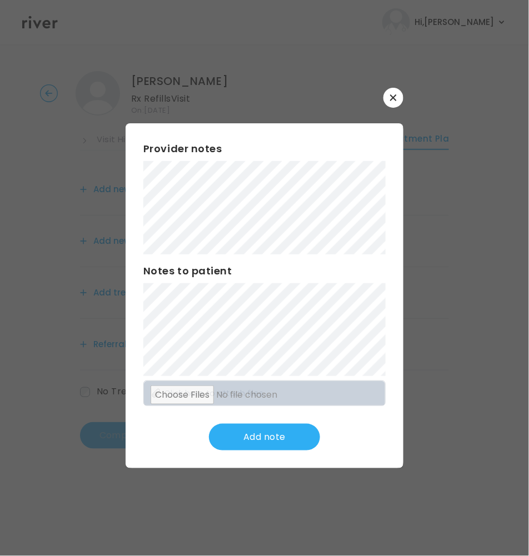
click at [388, 96] on button "button" at bounding box center [393, 98] width 20 height 20
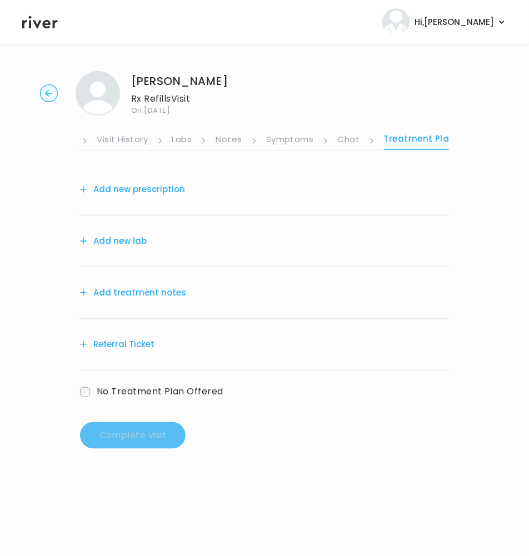
click at [288, 142] on link "Symptoms" at bounding box center [290, 141] width 48 height 18
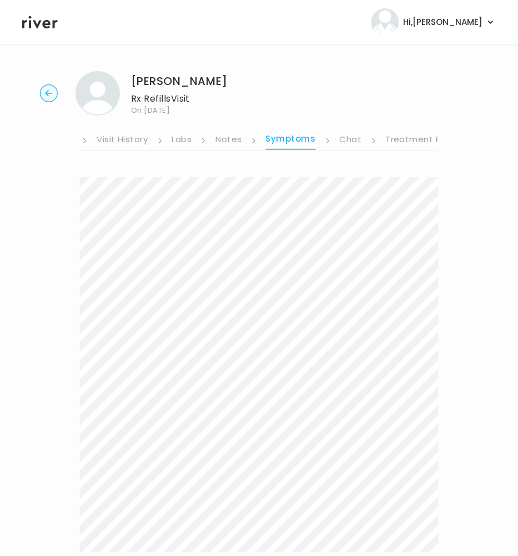
click at [200, 138] on icon at bounding box center [203, 141] width 6 height 6
click at [123, 135] on link "Visit History" at bounding box center [122, 141] width 51 height 18
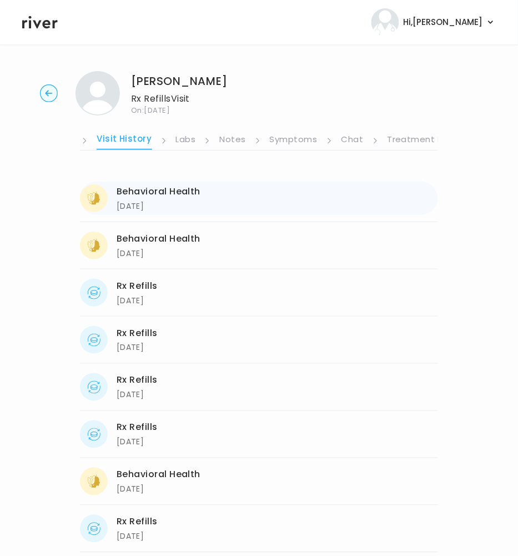
click at [159, 190] on div "Behavioral Health" at bounding box center [159, 192] width 84 height 16
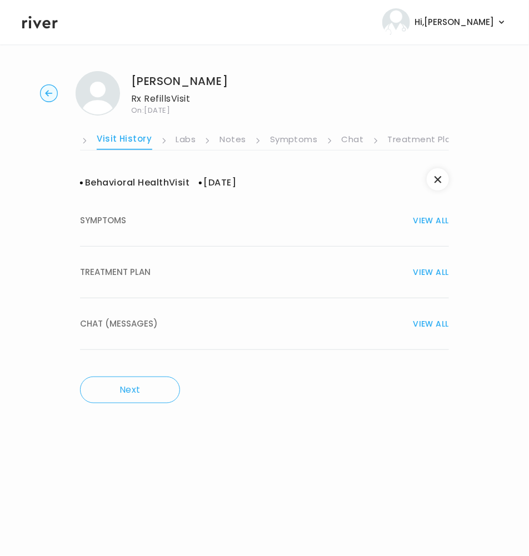
click at [132, 278] on span "TREATMENT PLAN" at bounding box center [115, 272] width 71 height 16
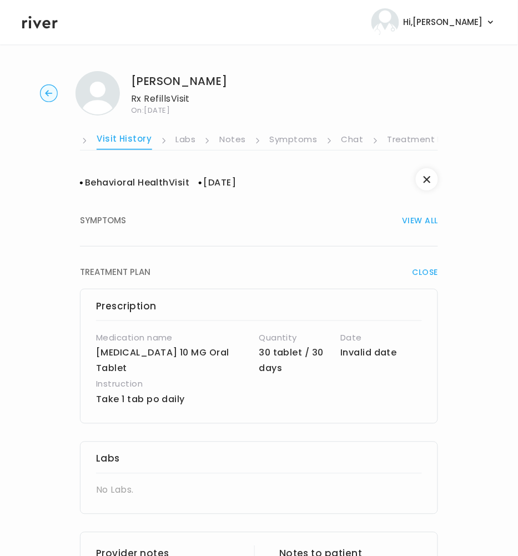
click at [110, 364] on div "Medication name Lexapro 10 MG Oral Tablet" at bounding box center [177, 353] width 163 height 47
drag, startPoint x: 96, startPoint y: 354, endPoint x: 122, endPoint y: 355, distance: 26.1
click at [122, 355] on p "Lexapro 10 MG Oral Tablet" at bounding box center [177, 360] width 163 height 31
drag, startPoint x: 190, startPoint y: 401, endPoint x: 99, endPoint y: 402, distance: 91.1
click at [99, 402] on p "Take 1 tab po daily" at bounding box center [232, 400] width 272 height 16
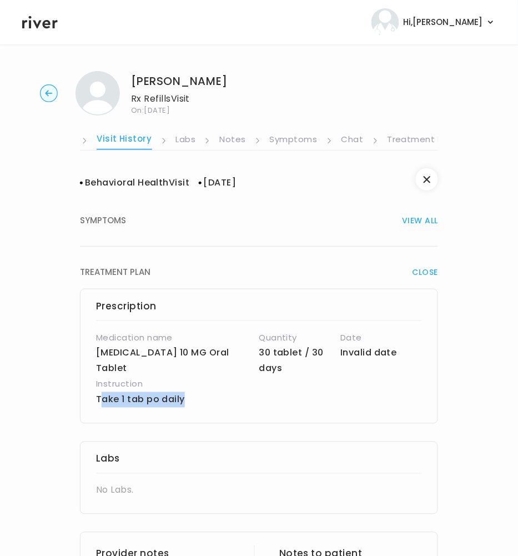
click at [108, 403] on p "Take 1 tab po daily" at bounding box center [232, 400] width 272 height 16
drag, startPoint x: 95, startPoint y: 401, endPoint x: 186, endPoint y: 408, distance: 91.3
click at [186, 408] on div "Prescription Medication name Lexapro 10 MG Oral Tablet Quantity 30 tablet / 30 …" at bounding box center [259, 356] width 358 height 135
copy p "Take 1 tab po daily"
click at [50, 96] on circle "button" at bounding box center [49, 93] width 17 height 17
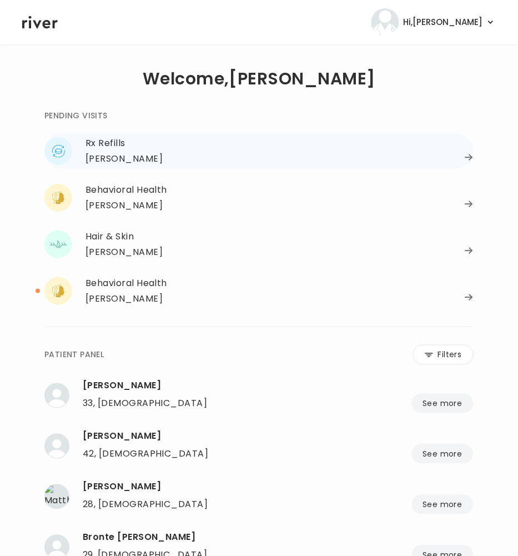
click at [145, 163] on div "Spencer Cole" at bounding box center [124, 159] width 77 height 16
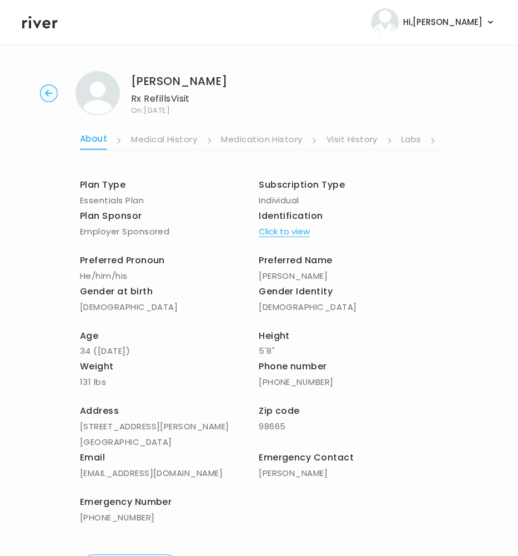
click at [345, 141] on link "Visit History" at bounding box center [351, 141] width 51 height 18
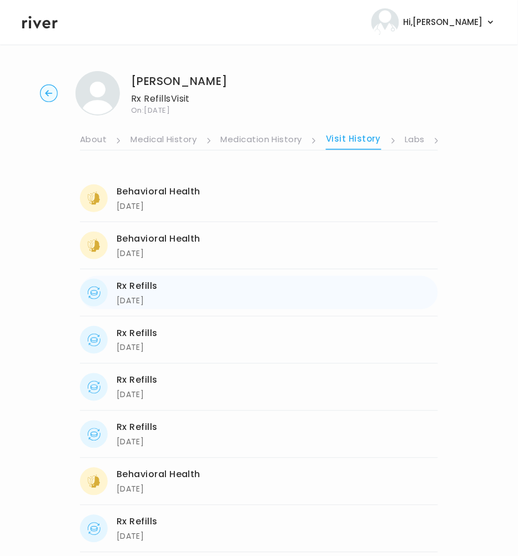
click at [136, 288] on div "Rx Refills" at bounding box center [137, 286] width 41 height 16
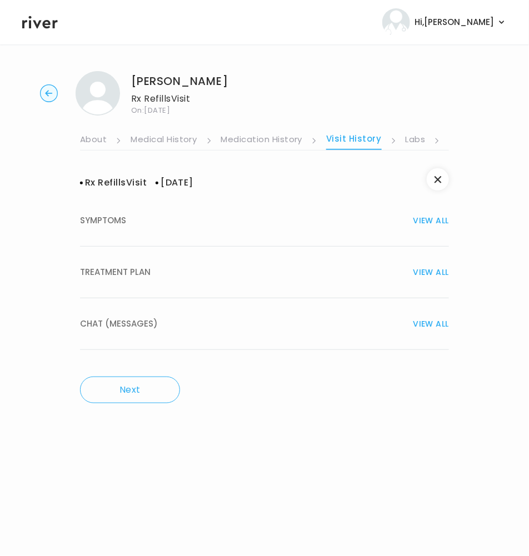
click at [124, 264] on span "TREATMENT PLAN" at bounding box center [115, 272] width 71 height 16
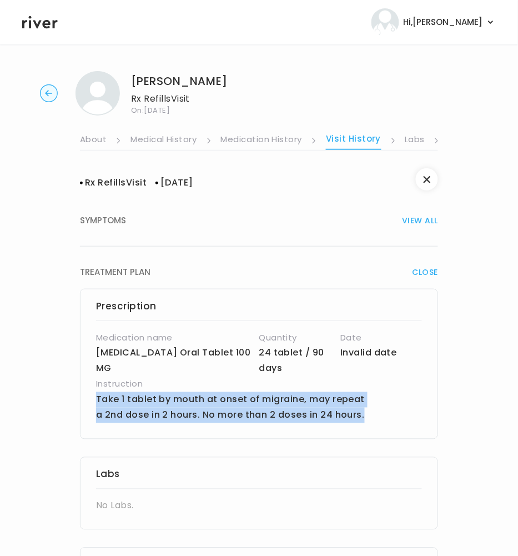
drag, startPoint x: 98, startPoint y: 398, endPoint x: 364, endPoint y: 415, distance: 265.9
click at [364, 415] on p "Take 1 tablet by mouth at onset of migraine, may repeat a 2nd dose in 2 hours. …" at bounding box center [232, 407] width 272 height 31
copy p "Take 1 tablet by mouth at onset of migraine, may repeat a 2nd dose in 2 hours. …"
click at [409, 139] on link "Labs" at bounding box center [415, 141] width 20 height 18
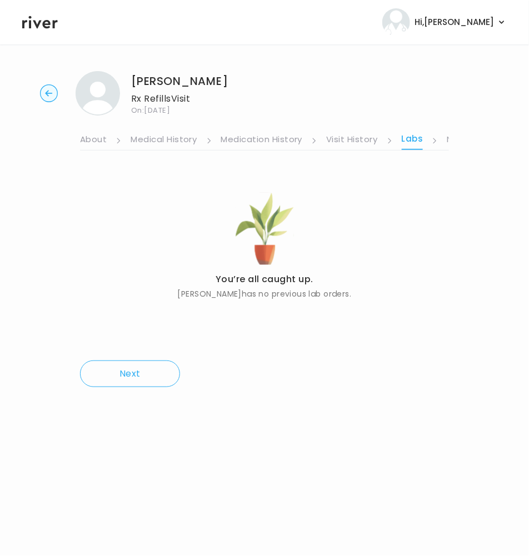
click at [409, 139] on link "Labs" at bounding box center [412, 140] width 22 height 19
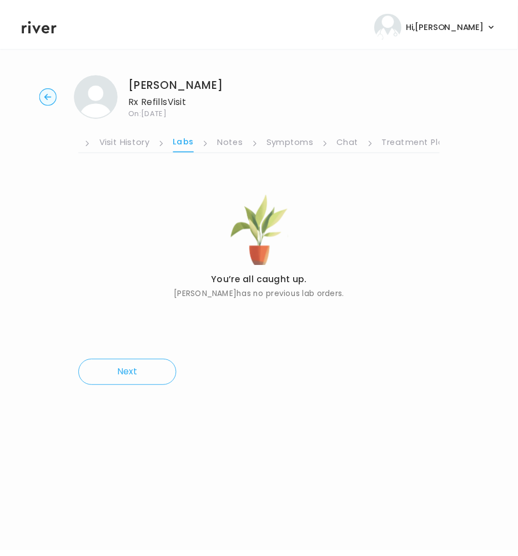
scroll to position [0, 229]
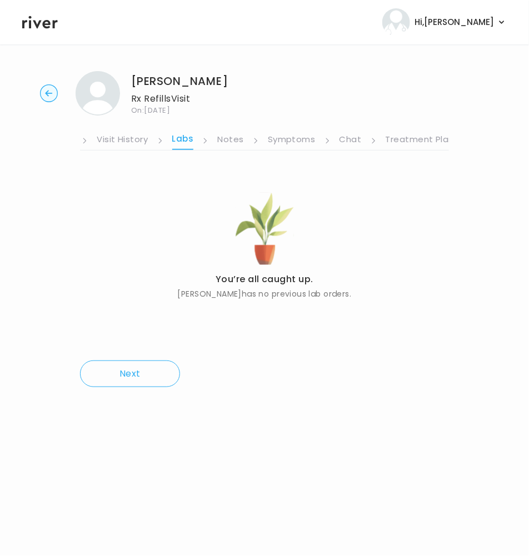
click at [293, 139] on link "Symptoms" at bounding box center [292, 141] width 48 height 18
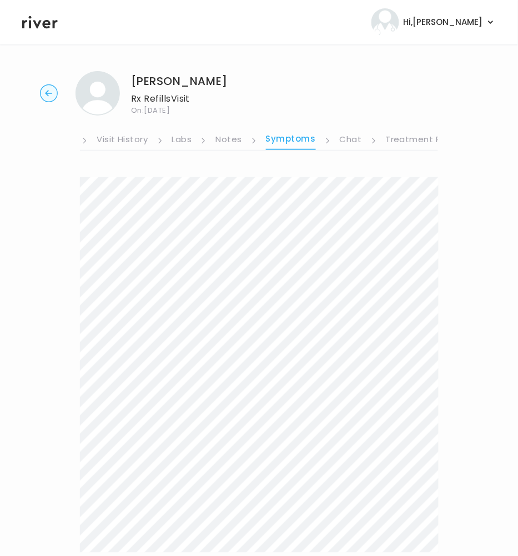
click at [518, 44] on html "Hi, Brittney Profile Logout Spencer Cole Rx Refills Visit On: 22 Sep 2025 About…" at bounding box center [259, 278] width 518 height 556
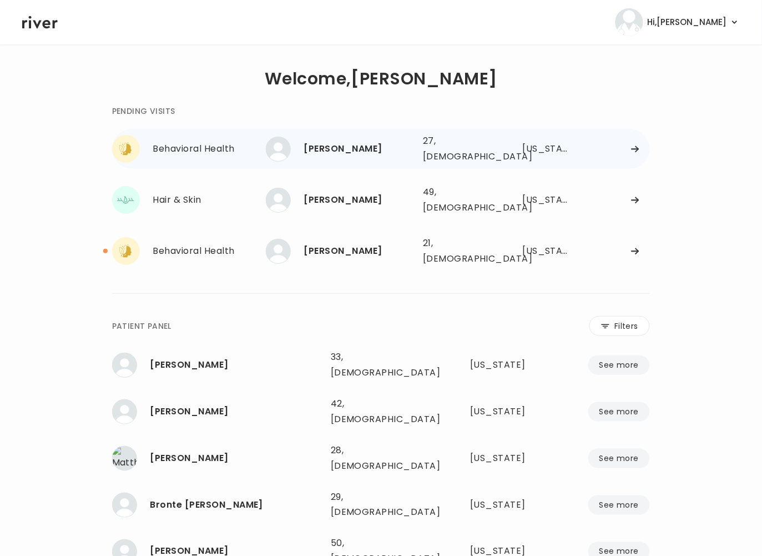
click at [502, 141] on div "Alyssa Broussard 27, Female See more 27, Female Texas" at bounding box center [458, 149] width 385 height 36
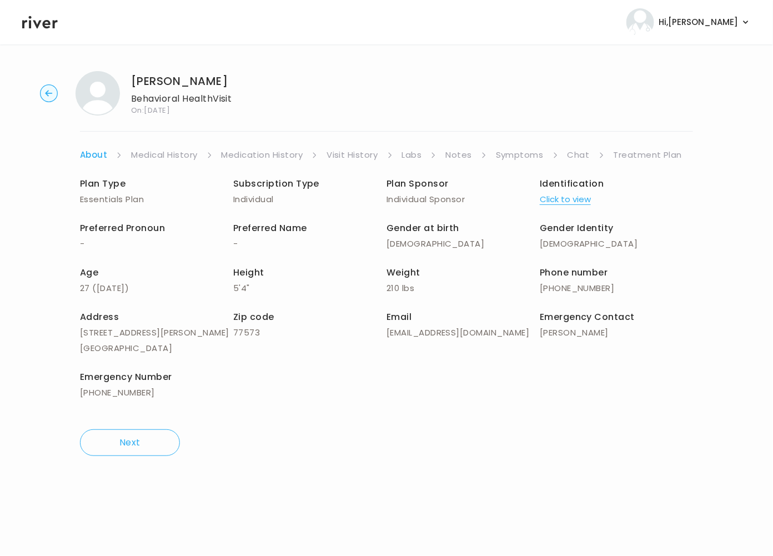
click at [534, 155] on link "Symptoms" at bounding box center [520, 155] width 48 height 16
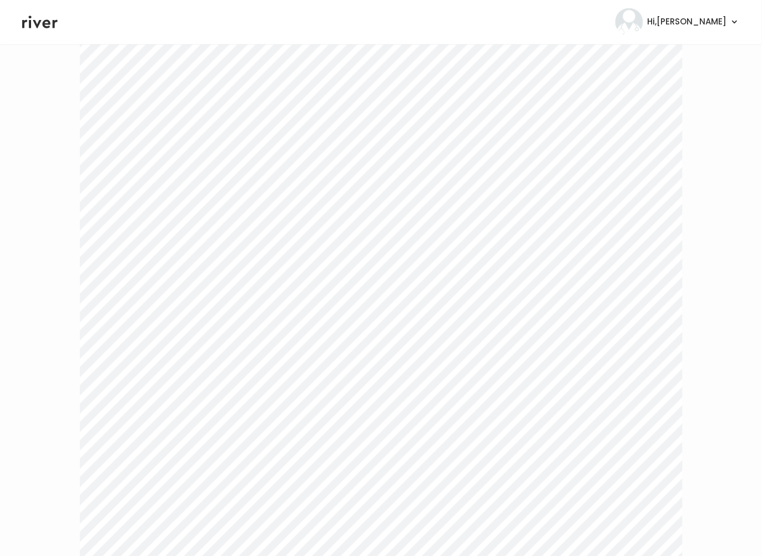
scroll to position [2156, 0]
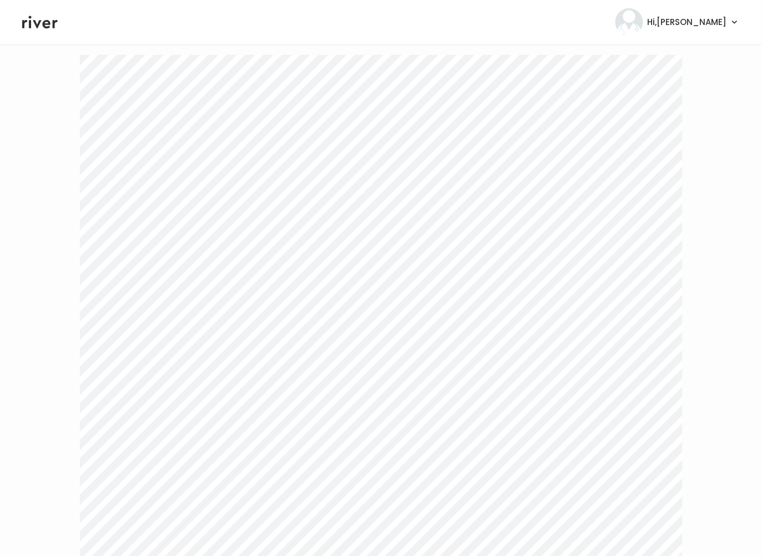
scroll to position [0, 0]
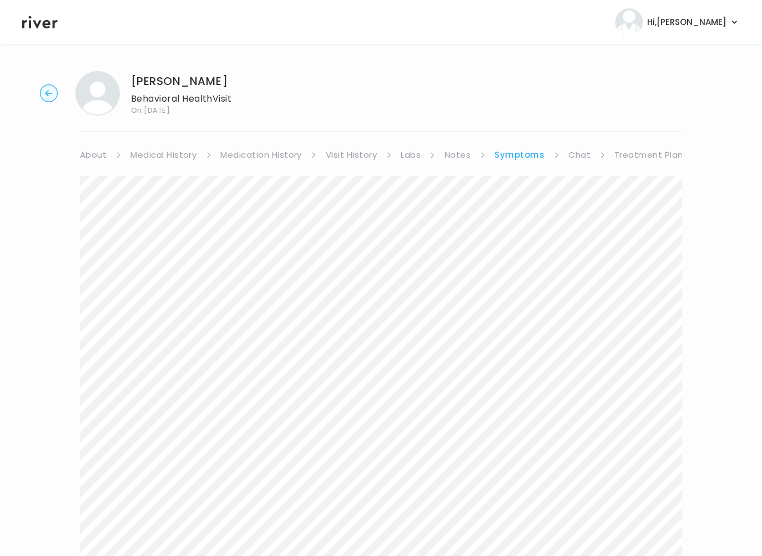
click at [41, 94] on circle "button" at bounding box center [49, 93] width 17 height 17
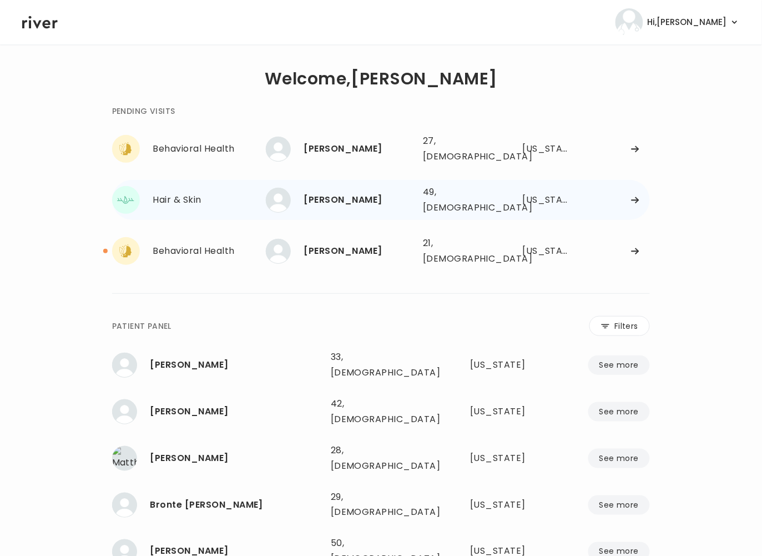
click at [260, 192] on div "Hair & Skin" at bounding box center [209, 200] width 113 height 16
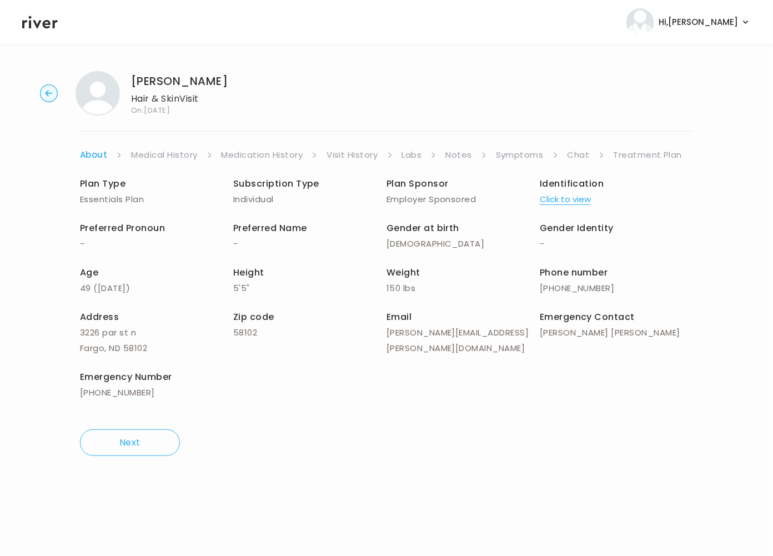
click at [520, 158] on link "Symptoms" at bounding box center [520, 155] width 48 height 16
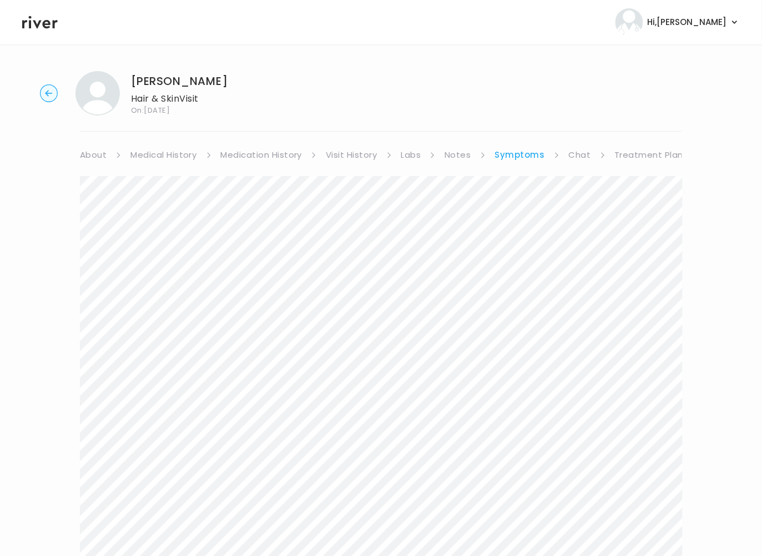
click at [405, 152] on link "Labs" at bounding box center [411, 155] width 20 height 16
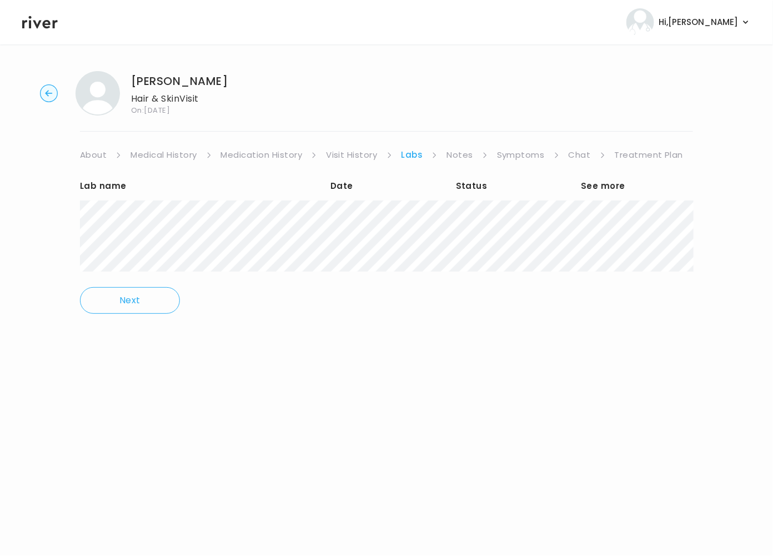
click at [526, 157] on link "Symptoms" at bounding box center [521, 155] width 48 height 16
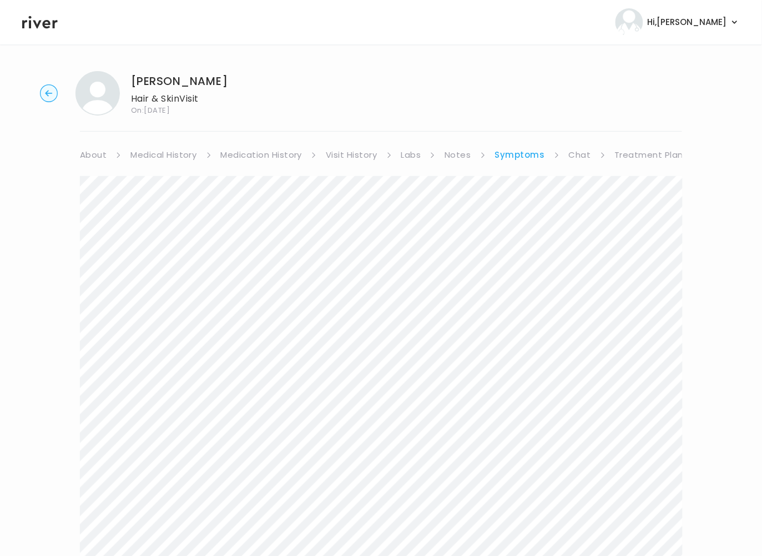
click at [582, 154] on link "Chat" at bounding box center [580, 155] width 22 height 16
click at [637, 155] on link "Treatment Plan" at bounding box center [648, 155] width 69 height 16
click at [520, 156] on link "Symptoms" at bounding box center [519, 155] width 48 height 16
click at [628, 155] on link "Treatment Plan" at bounding box center [649, 155] width 69 height 16
click at [626, 156] on link "Treatment Plan" at bounding box center [649, 155] width 72 height 16
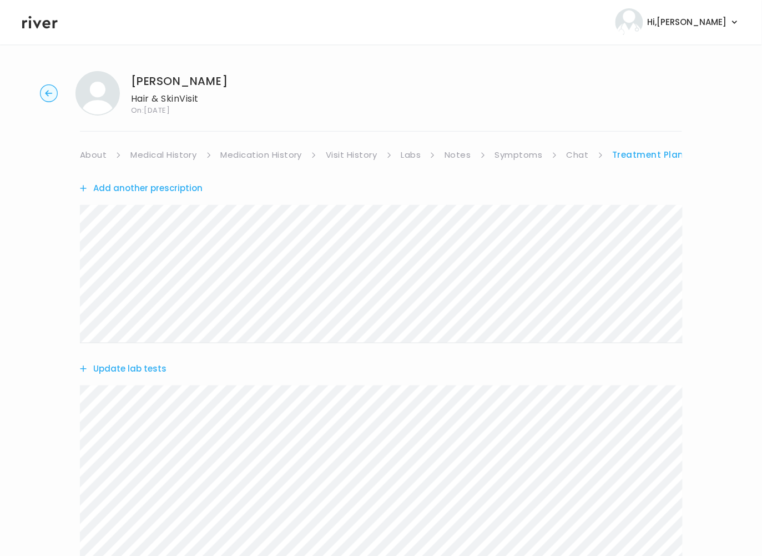
click at [58, 98] on div "STEPHANIE REILLY Hair & Skin Visit On: 19 Sep 2025" at bounding box center [381, 93] width 727 height 44
click at [46, 97] on circle "button" at bounding box center [49, 93] width 17 height 17
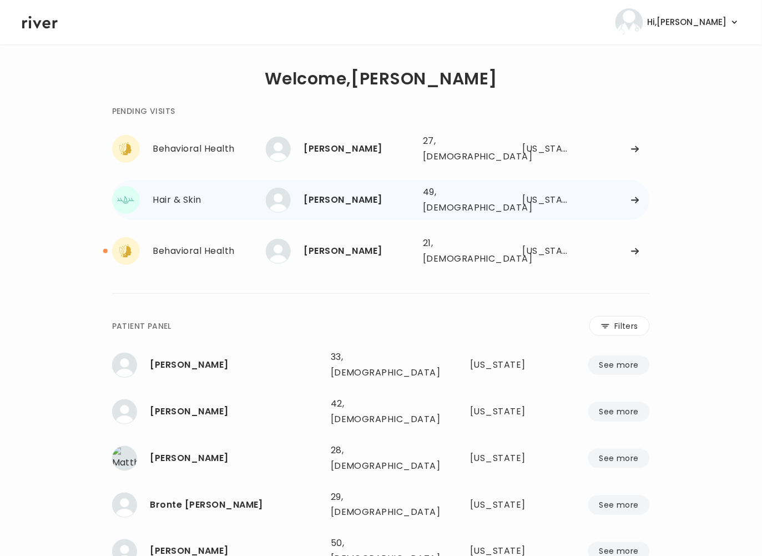
click at [345, 192] on div "STEPHANIE REILLY" at bounding box center [359, 200] width 110 height 16
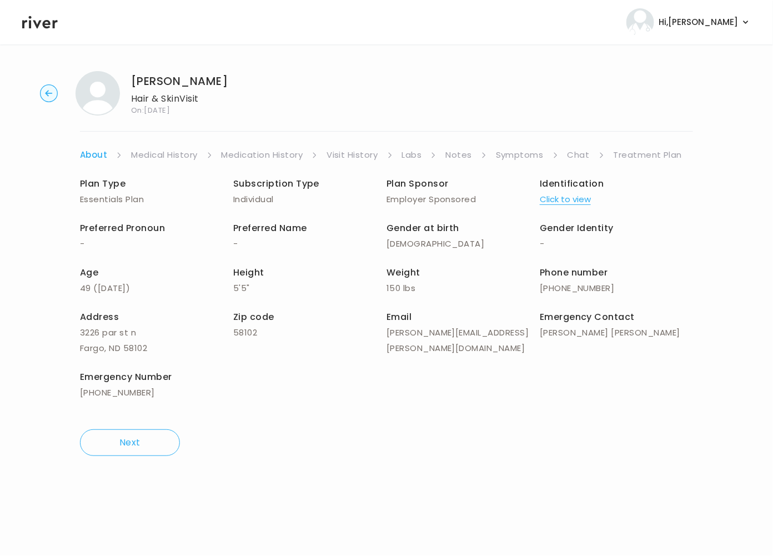
click at [656, 155] on link "Treatment Plan" at bounding box center [648, 155] width 69 height 16
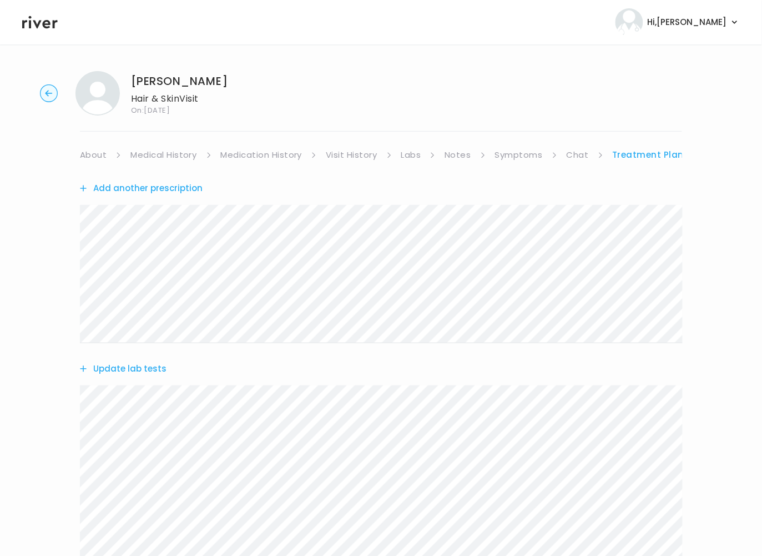
click at [53, 91] on circle "button" at bounding box center [49, 93] width 17 height 17
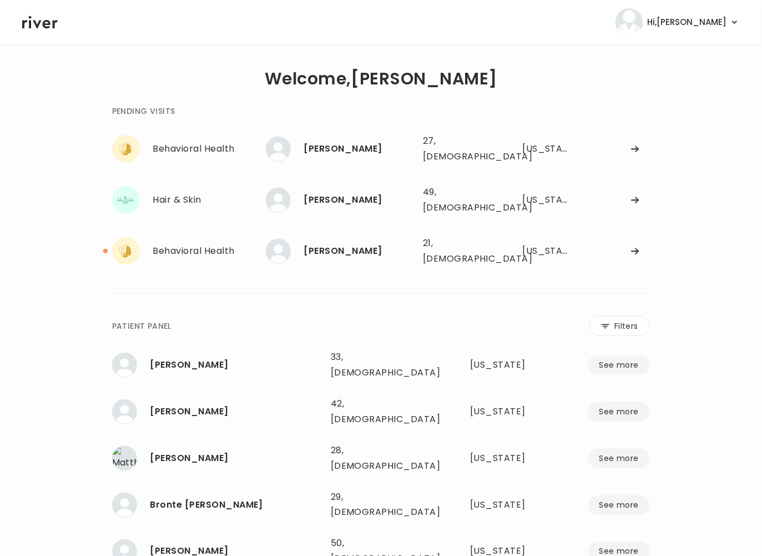
scroll to position [3, 0]
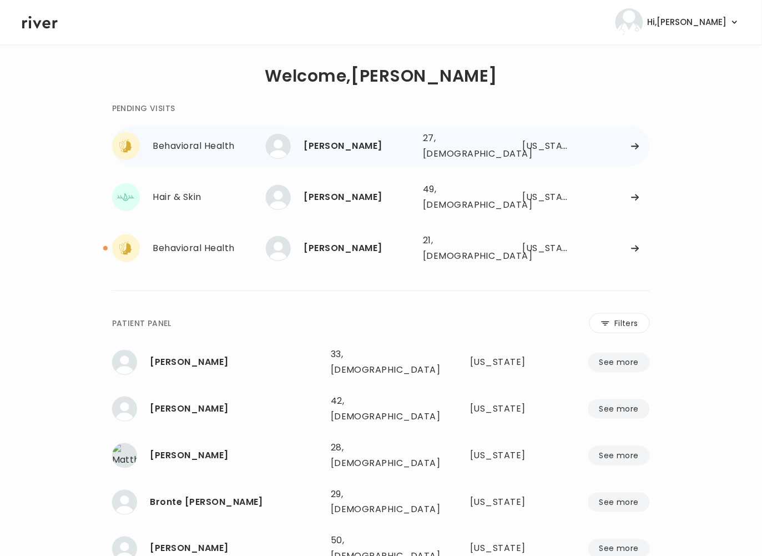
click at [396, 150] on div "[PERSON_NAME]" at bounding box center [359, 146] width 110 height 16
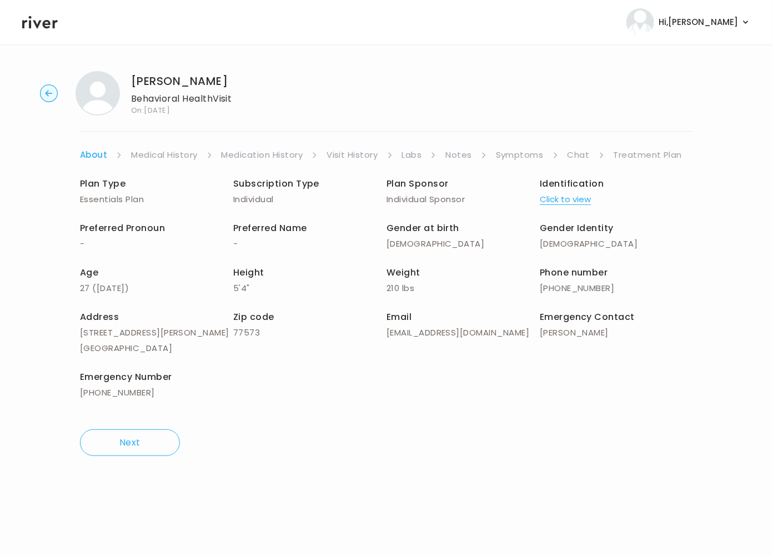
click at [650, 154] on link "Treatment Plan" at bounding box center [648, 155] width 69 height 16
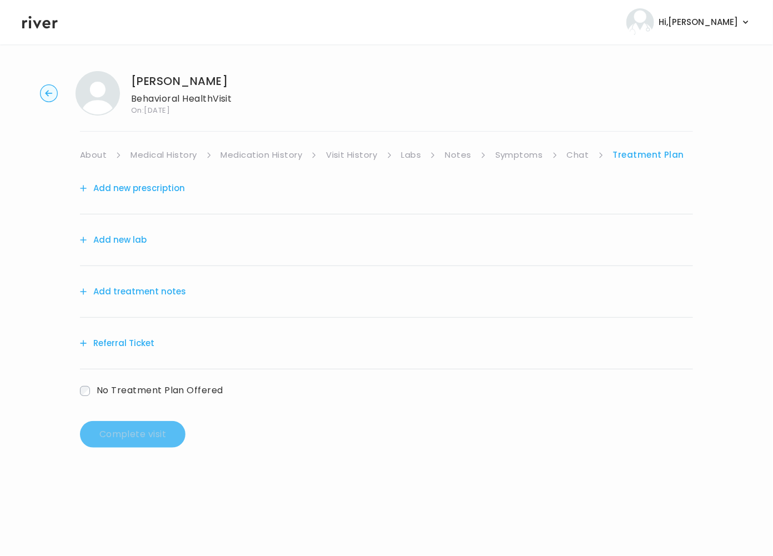
click at [123, 291] on button "Add treatment notes" at bounding box center [133, 292] width 106 height 16
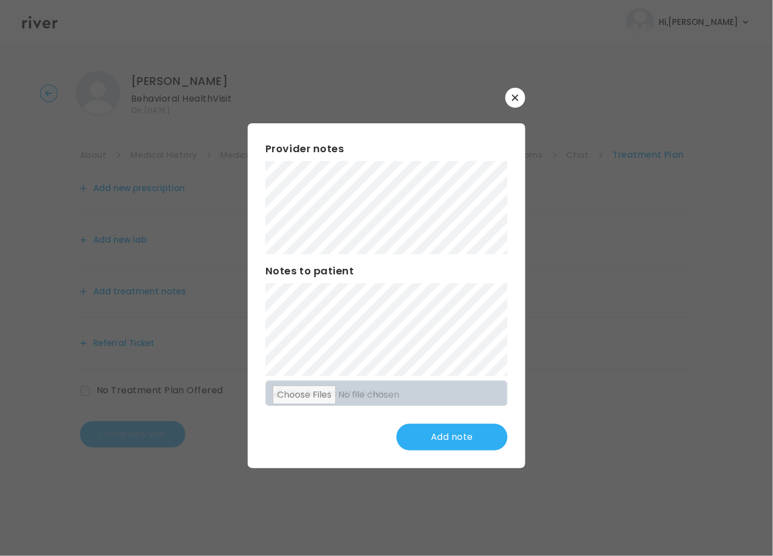
click at [510, 103] on button "button" at bounding box center [515, 98] width 20 height 20
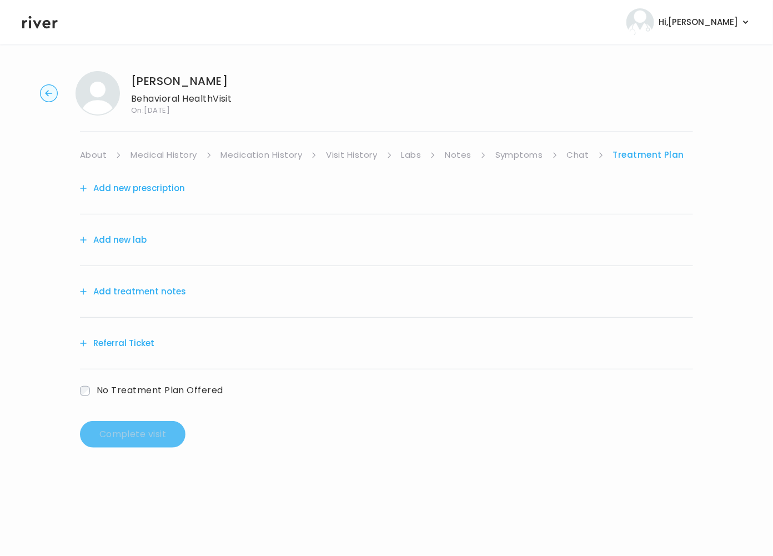
click at [41, 89] on icon "button" at bounding box center [49, 93] width 18 height 18
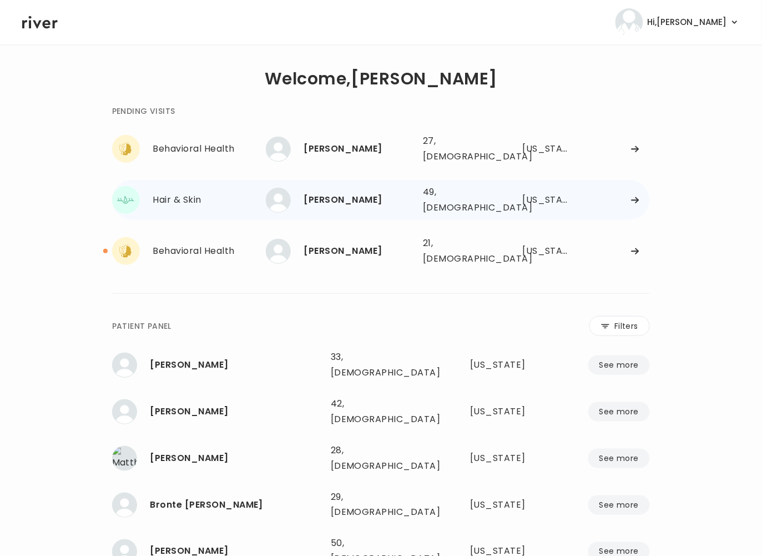
click at [231, 193] on div "Hair & Skin" at bounding box center [209, 200] width 113 height 16
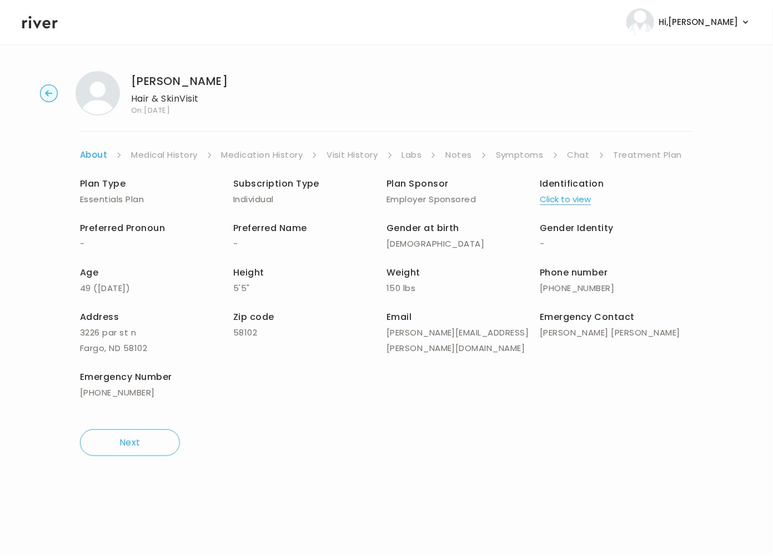
click at [662, 150] on link "Treatment Plan" at bounding box center [648, 155] width 69 height 16
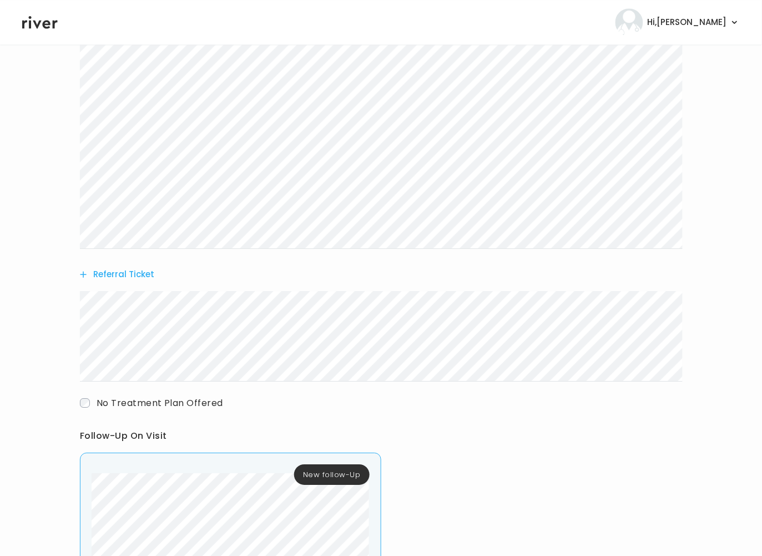
scroll to position [745, 0]
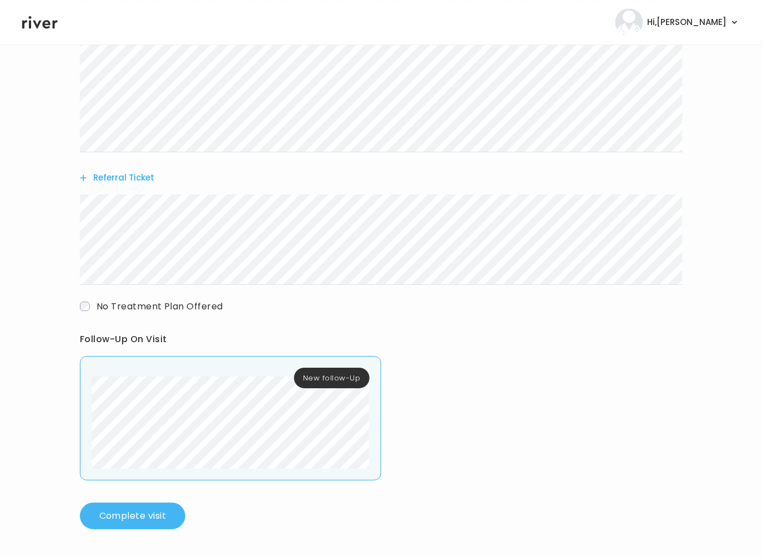
click at [135, 526] on button "Complete visit" at bounding box center [132, 515] width 105 height 27
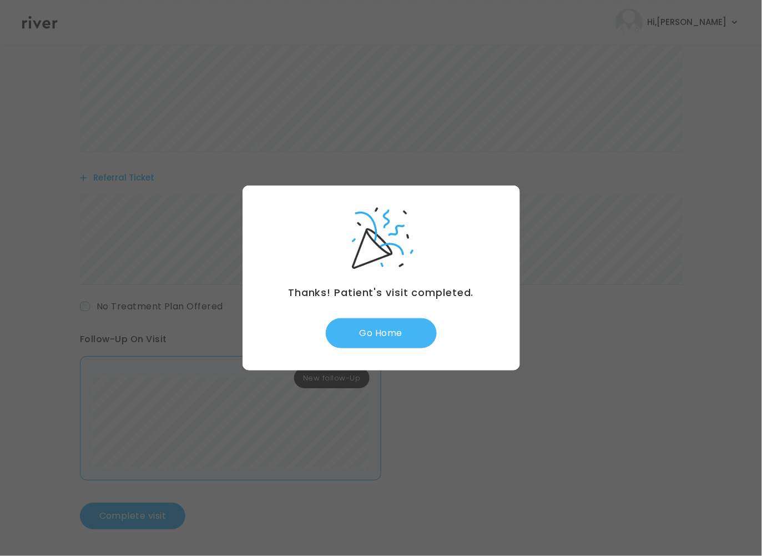
click at [391, 321] on button "Go Home" at bounding box center [381, 333] width 111 height 30
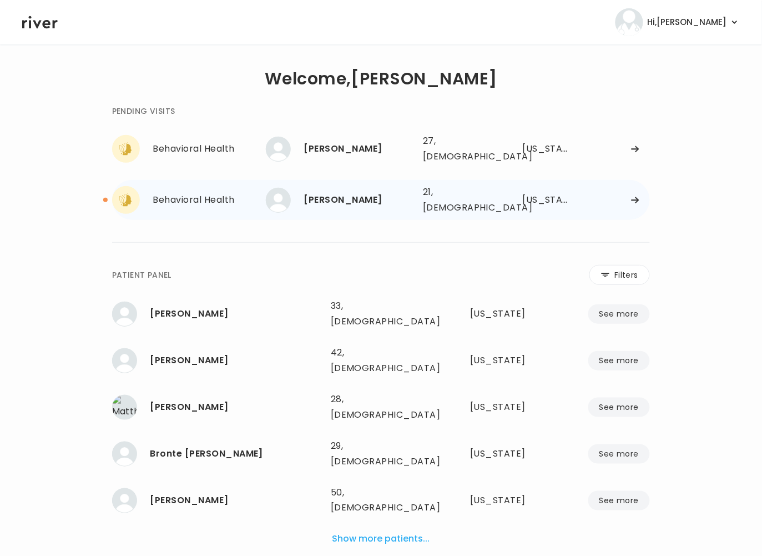
click at [341, 192] on div "[PERSON_NAME]" at bounding box center [359, 200] width 110 height 16
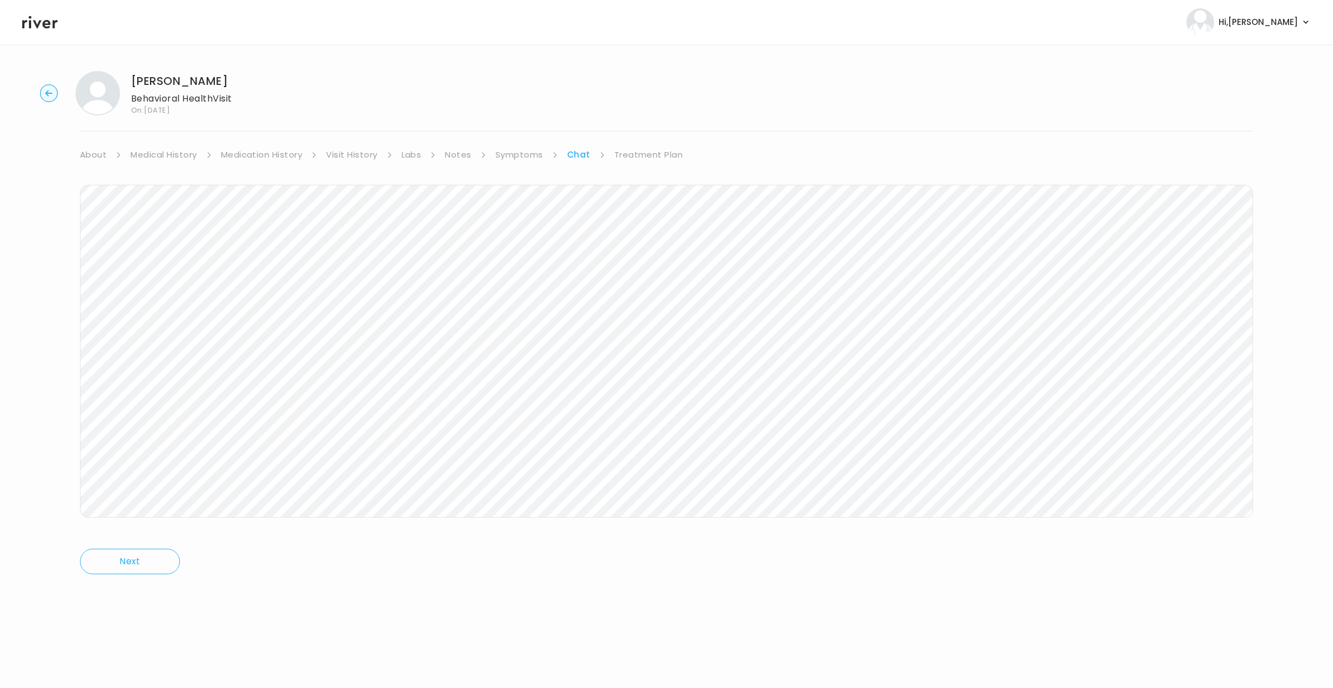
click at [532, 156] on link "Symptoms" at bounding box center [519, 155] width 48 height 16
click at [532, 156] on link "Symptoms" at bounding box center [520, 155] width 50 height 16
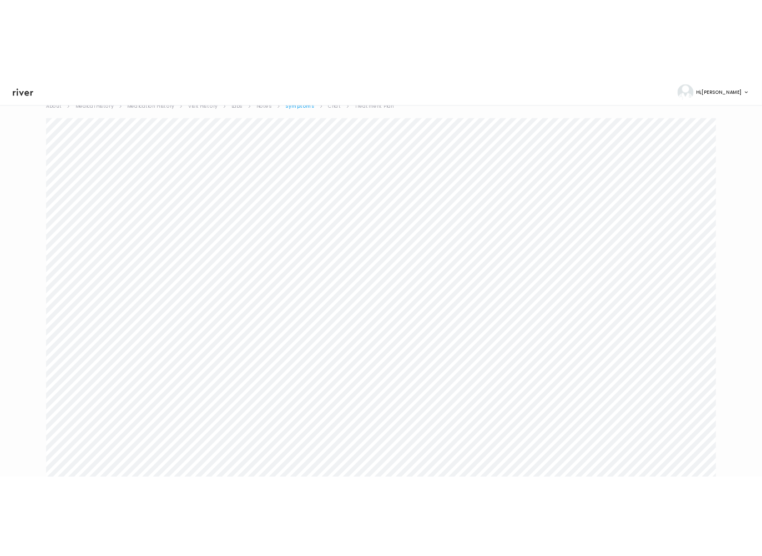
scroll to position [0, 0]
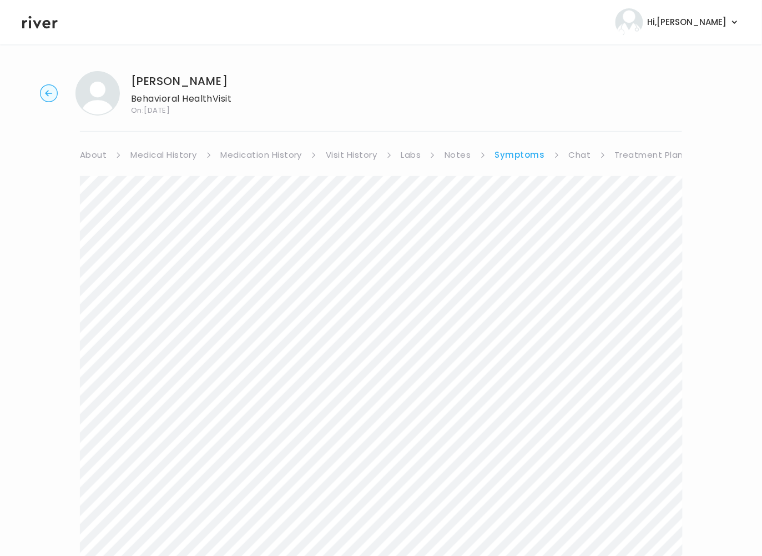
click at [656, 150] on link "Treatment Plan" at bounding box center [649, 155] width 69 height 16
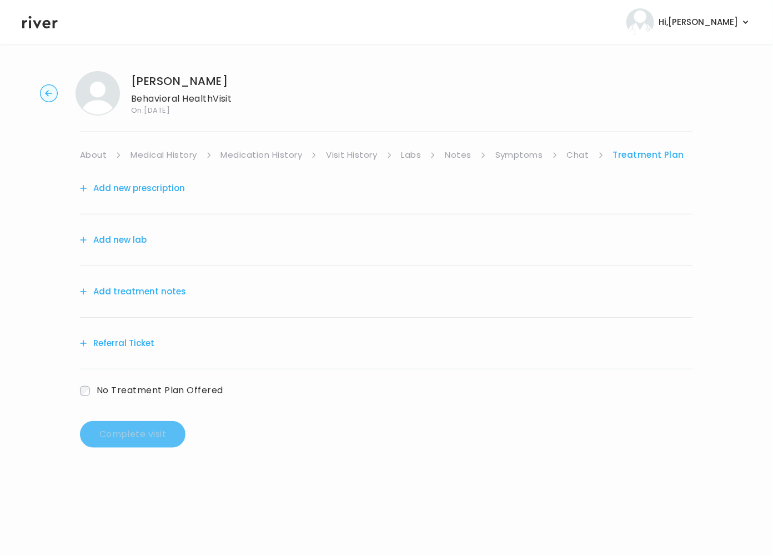
click at [581, 150] on link "Chat" at bounding box center [578, 155] width 22 height 16
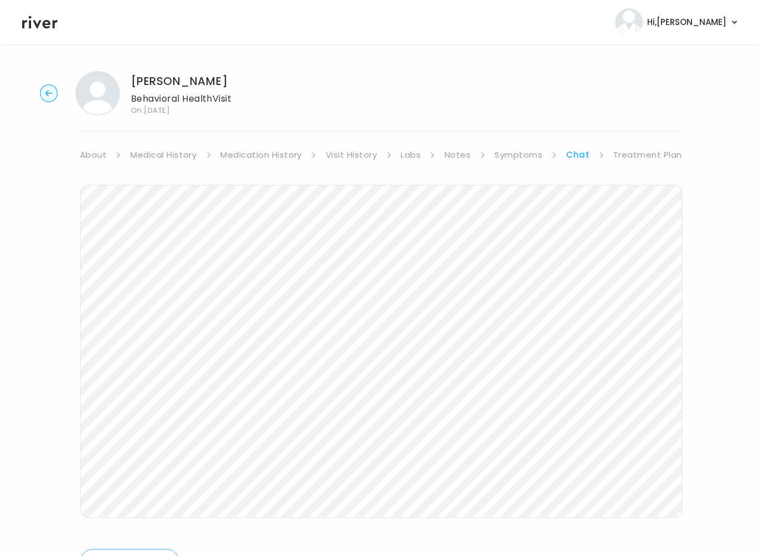
click at [100, 153] on link "About" at bounding box center [93, 155] width 27 height 16
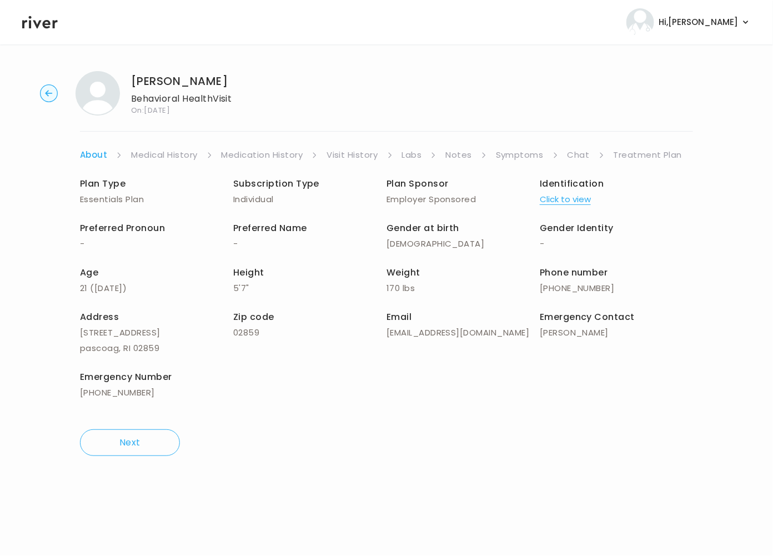
click at [105, 155] on link "About" at bounding box center [93, 155] width 27 height 16
click at [49, 93] on icon "button" at bounding box center [48, 93] width 7 height 6
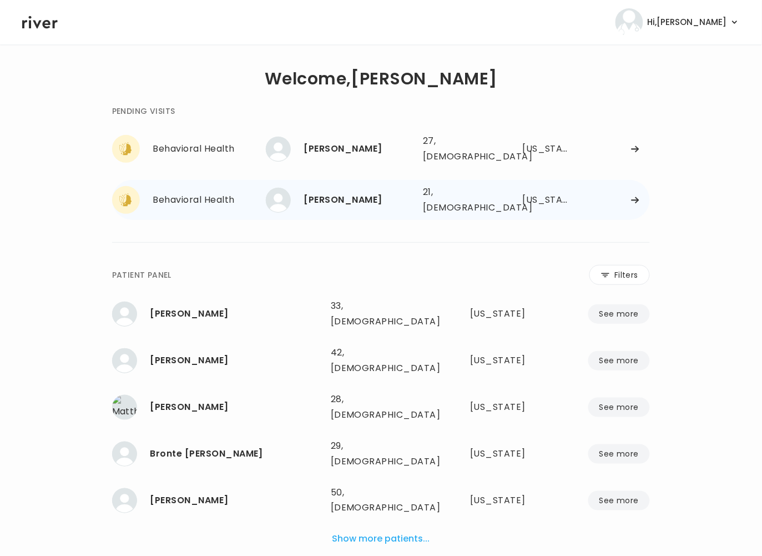
click at [163, 192] on div "Behavioral Health" at bounding box center [209, 200] width 113 height 16
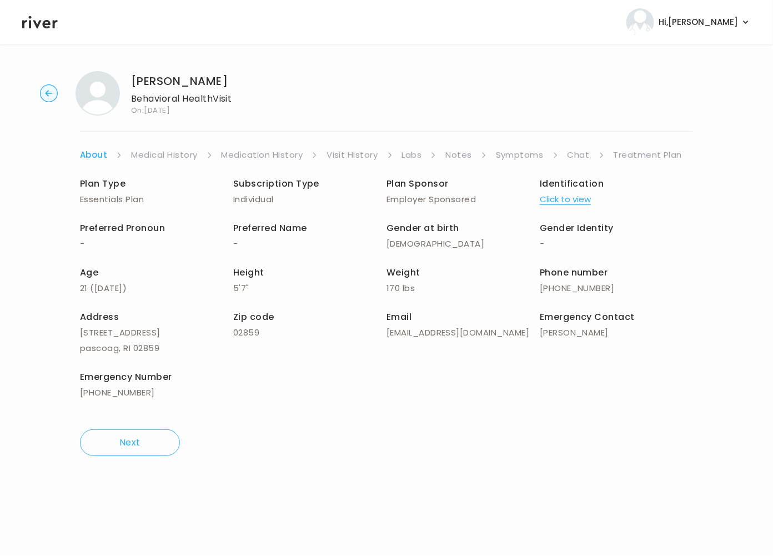
click at [48, 90] on icon "button" at bounding box center [48, 93] width 7 height 6
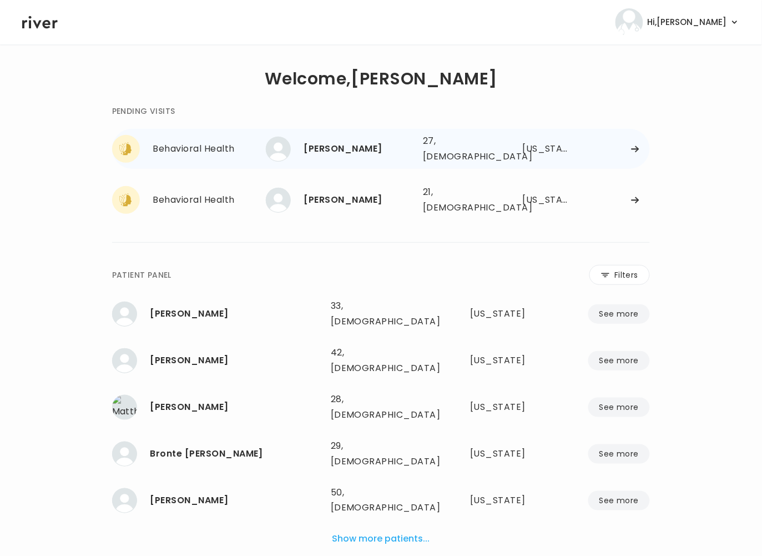
click at [200, 142] on div "Behavioral Health" at bounding box center [209, 149] width 113 height 16
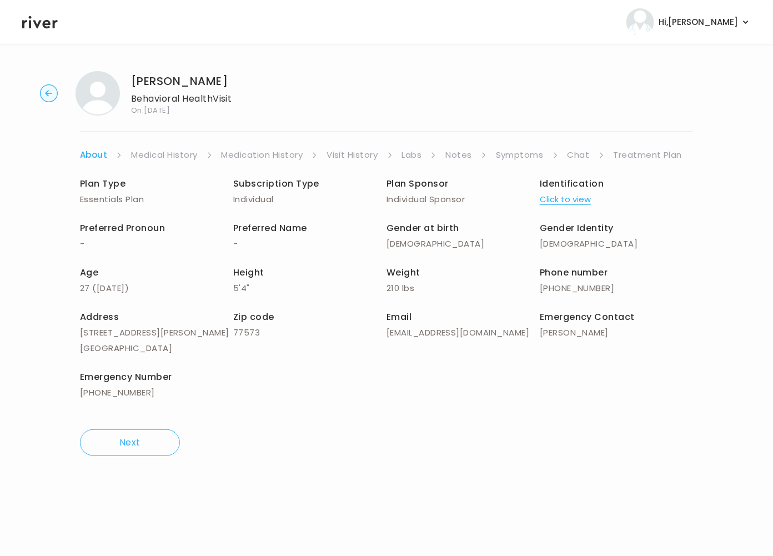
click at [389, 407] on div "Plan Type Essentials Plan Subscription Type Individual Plan Sponsor Individual …" at bounding box center [386, 289] width 613 height 253
click at [521, 154] on link "Symptoms" at bounding box center [520, 155] width 48 height 16
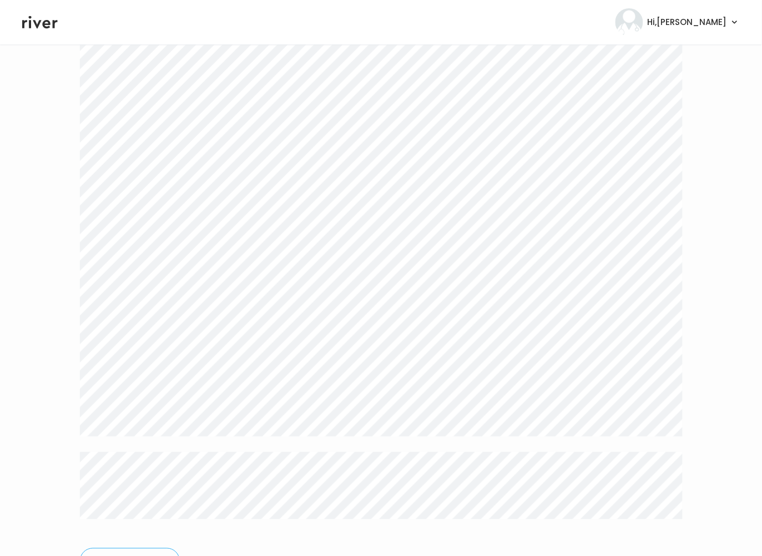
scroll to position [2156, 0]
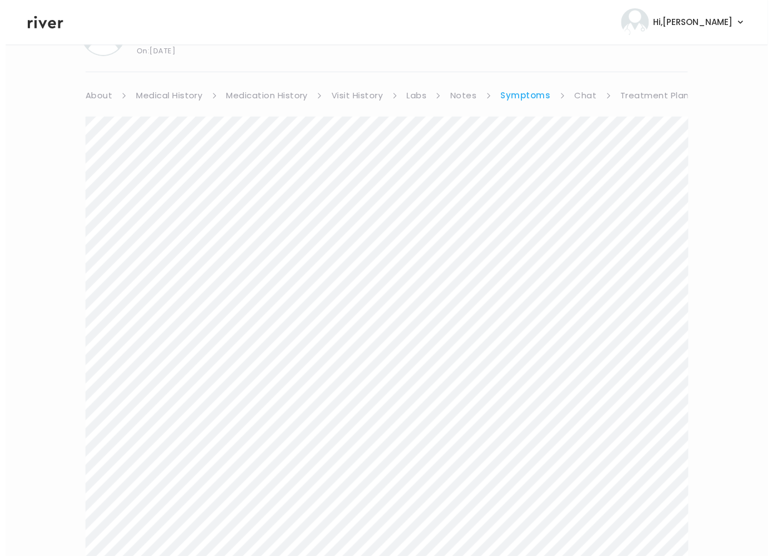
scroll to position [0, 0]
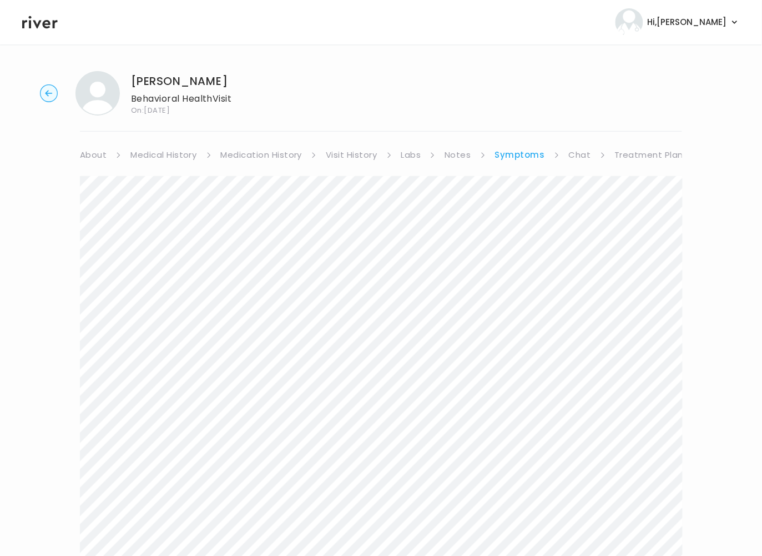
click at [95, 156] on link "About" at bounding box center [93, 155] width 27 height 16
